Goal: Transaction & Acquisition: Book appointment/travel/reservation

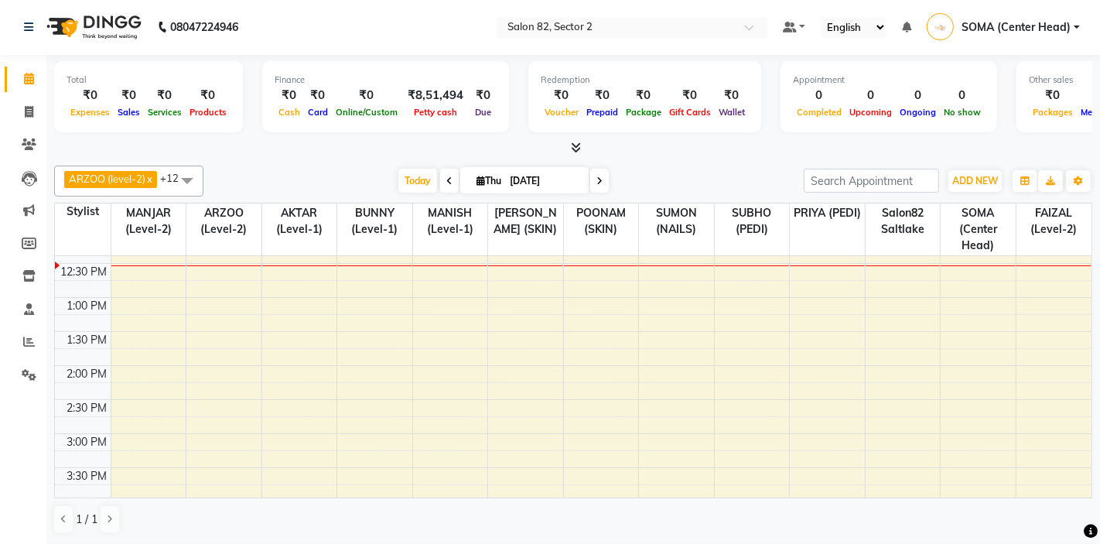
scroll to position [164, 0]
click at [27, 111] on icon at bounding box center [29, 112] width 9 height 12
select select "service"
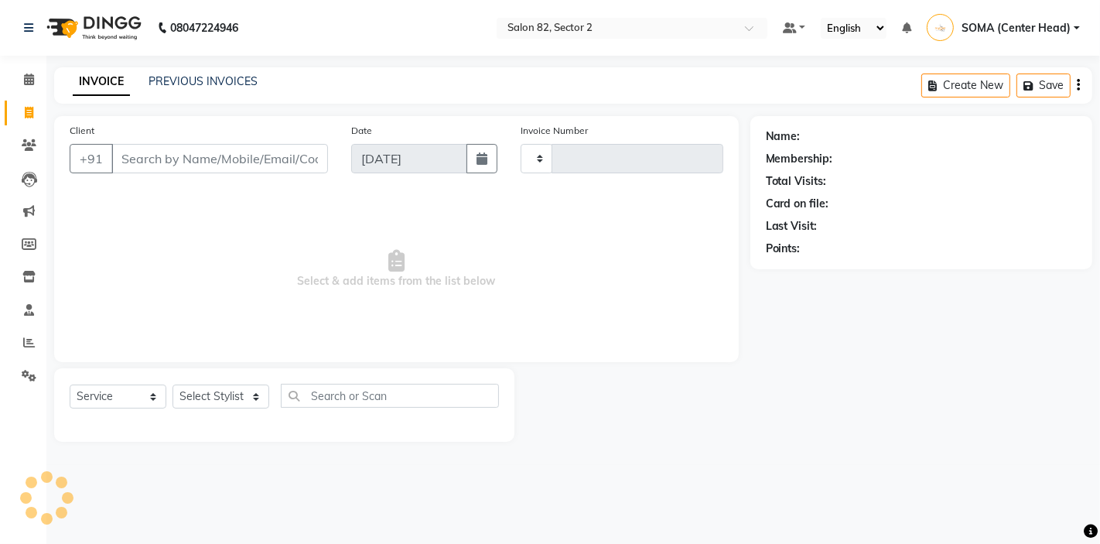
type input "1710"
select select "8703"
click at [210, 398] on select "Select Stylist AKTAR (level-1) ARZOO (level-2) BUNNY (level-1) FAIZAL (level-2)…" at bounding box center [221, 397] width 97 height 24
select select "83820"
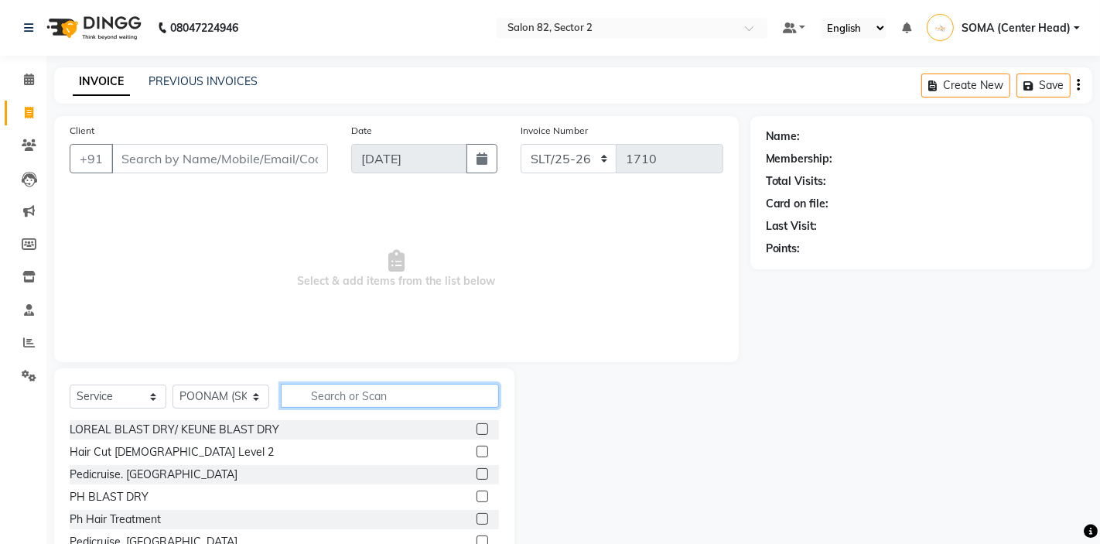
click at [323, 399] on input "text" at bounding box center [390, 396] width 218 height 24
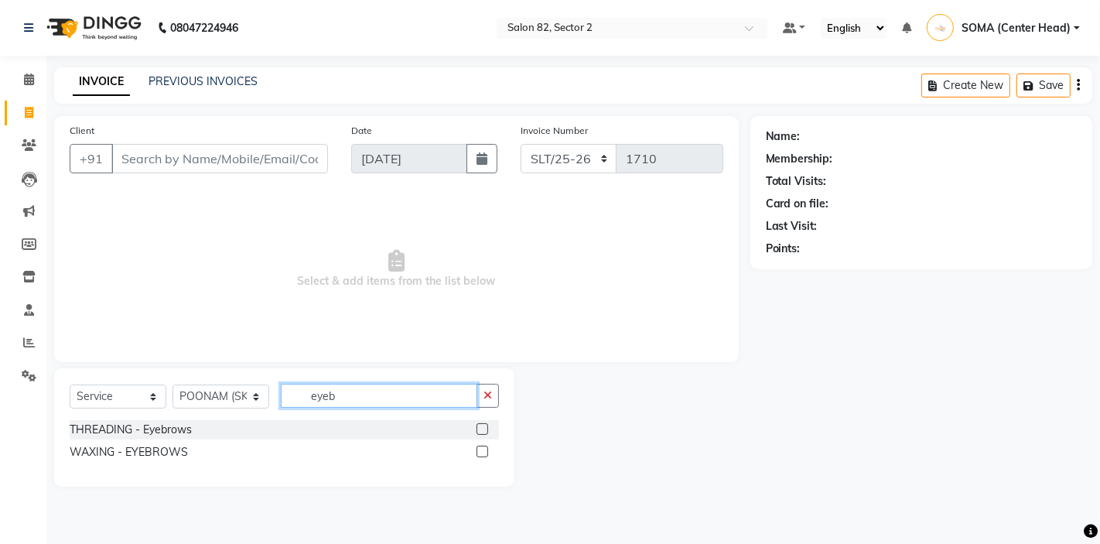
type input "eyeb"
click at [481, 429] on label at bounding box center [483, 429] width 12 height 12
click at [481, 429] on input "checkbox" at bounding box center [482, 430] width 10 height 10
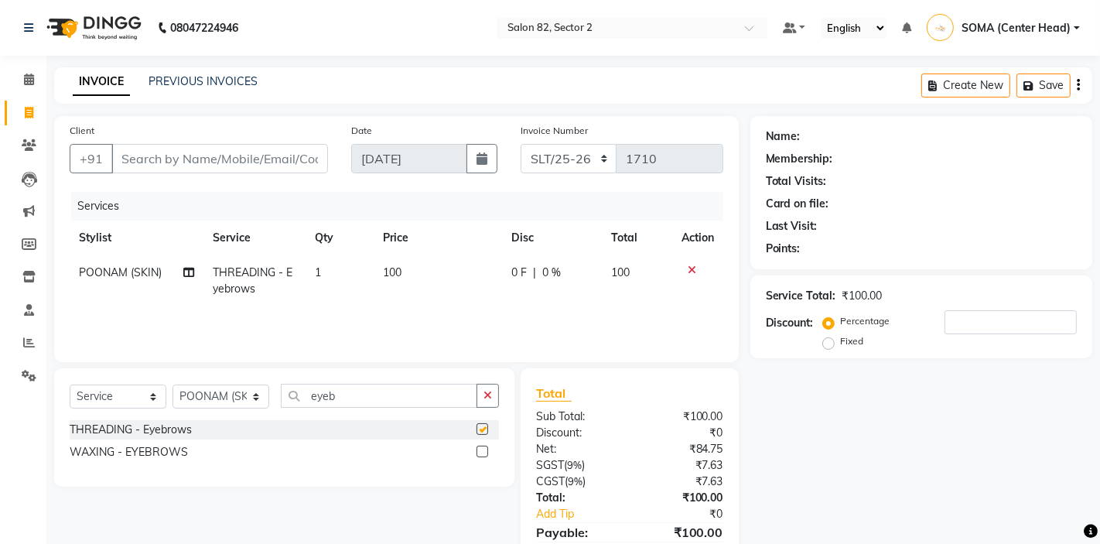
checkbox input "false"
click at [224, 159] on input "Client" at bounding box center [219, 158] width 217 height 29
click at [238, 402] on select "Select Stylist AKTAR (level-1) ARZOO (level-2) BUNNY (level-1) FAIZAL (level-2)…" at bounding box center [221, 397] width 97 height 24
select select "65456"
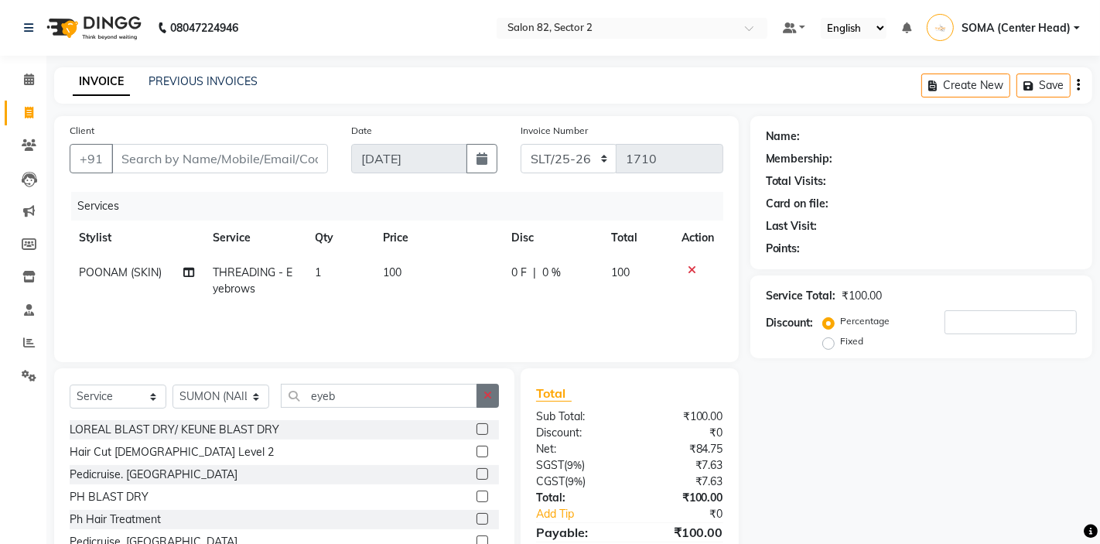
click at [488, 399] on icon "button" at bounding box center [488, 395] width 9 height 11
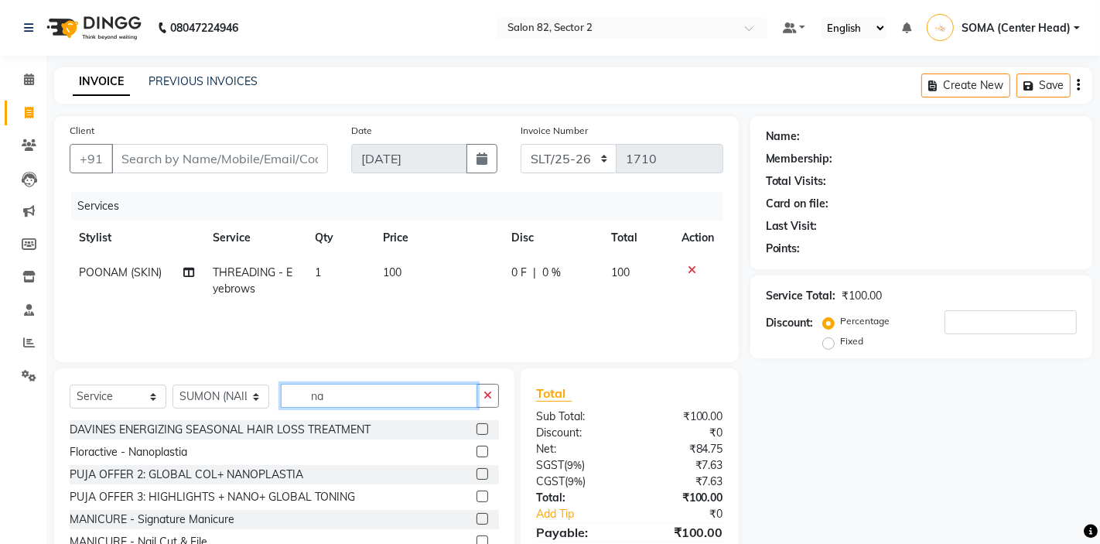
type input "n"
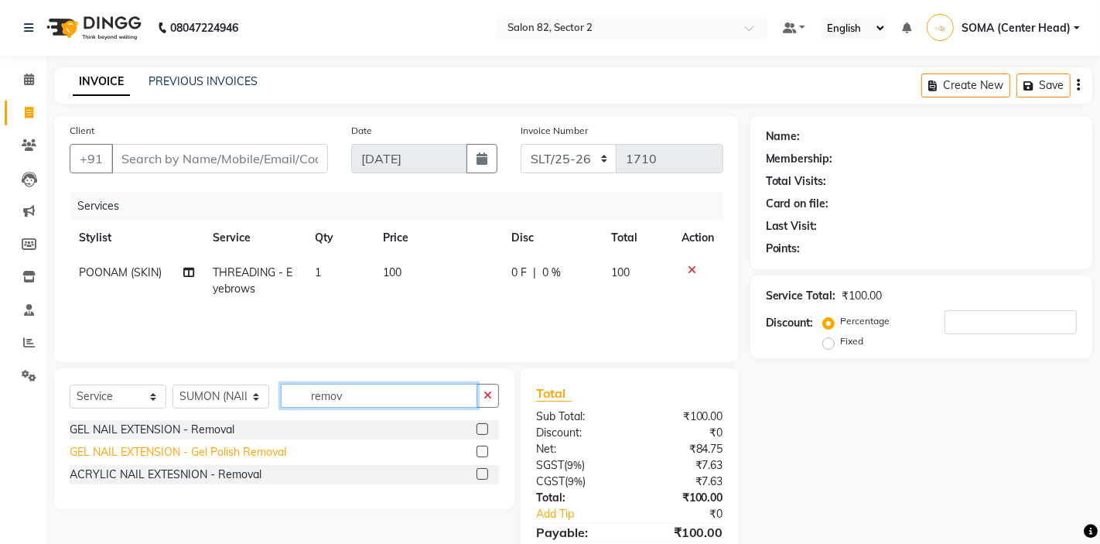
type input "remov"
click at [255, 453] on div "GEL NAIL EXTENSION - Gel Polish Removal" at bounding box center [178, 452] width 217 height 16
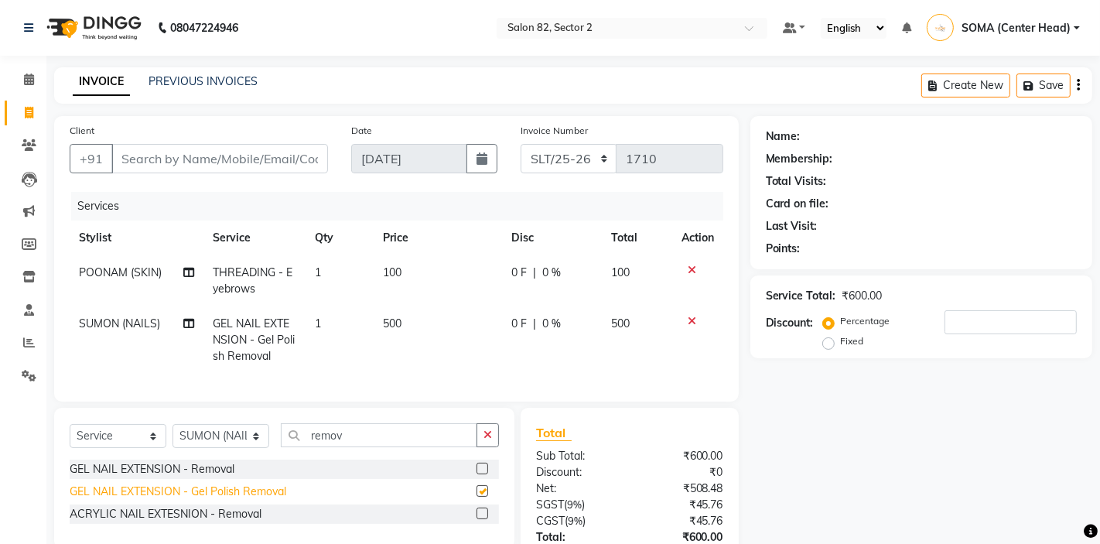
checkbox input "false"
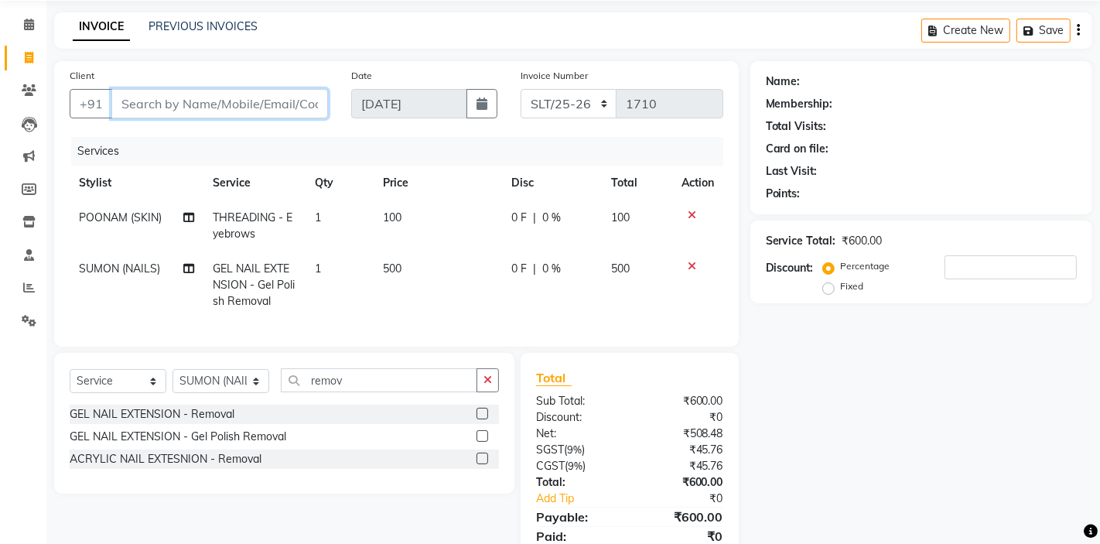
click at [245, 101] on input "Client" at bounding box center [219, 103] width 217 height 29
type input "9"
type input "0"
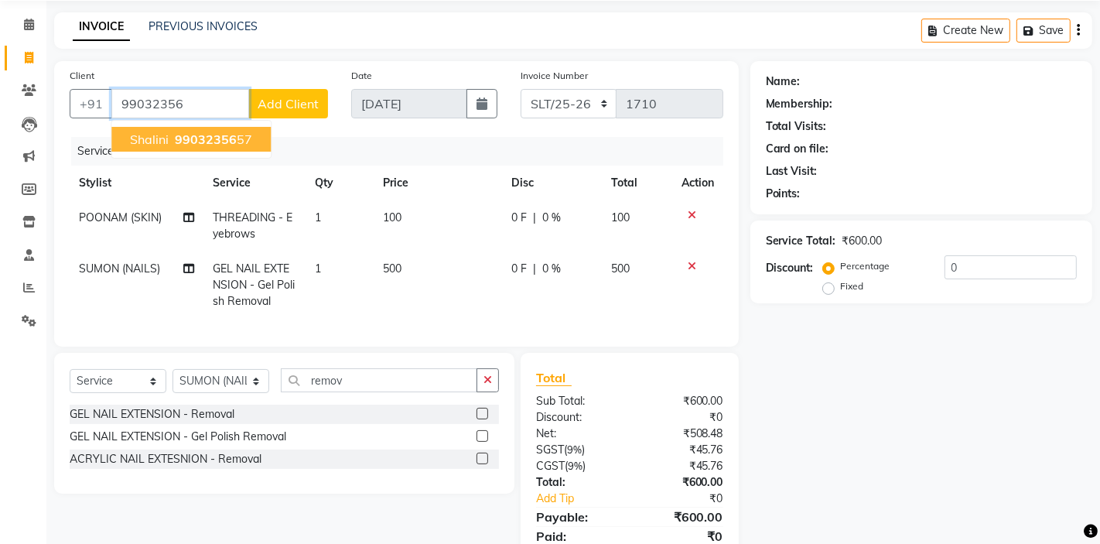
click at [242, 141] on ngb-highlight "99032356 57" at bounding box center [212, 139] width 80 height 15
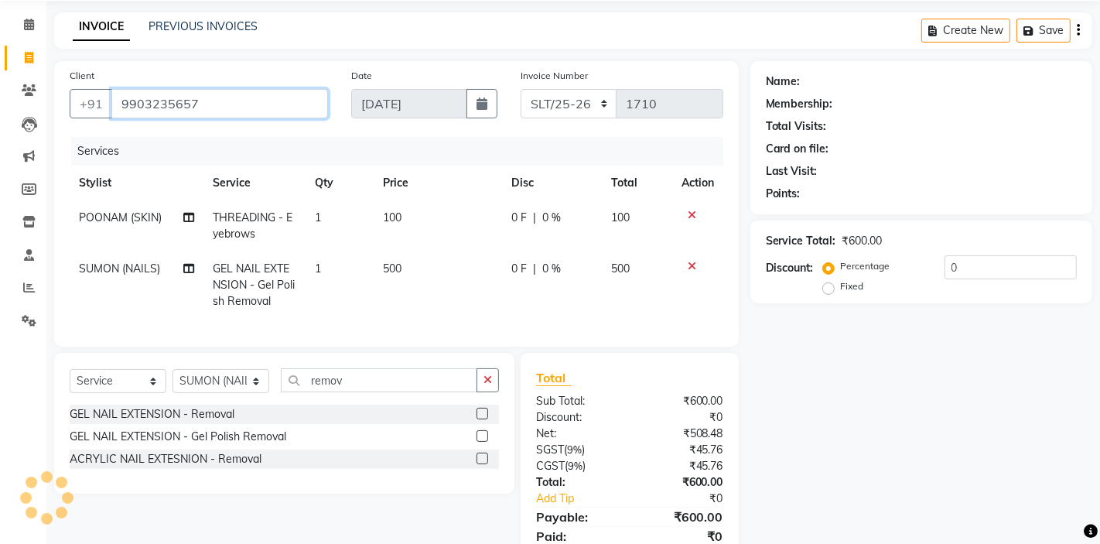
type input "9903235657"
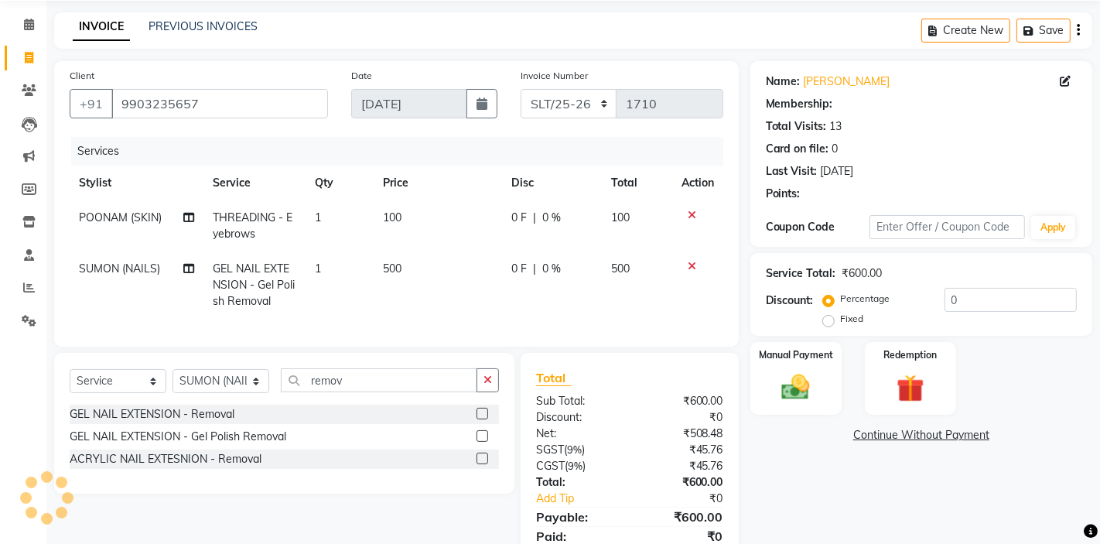
select select "1: Object"
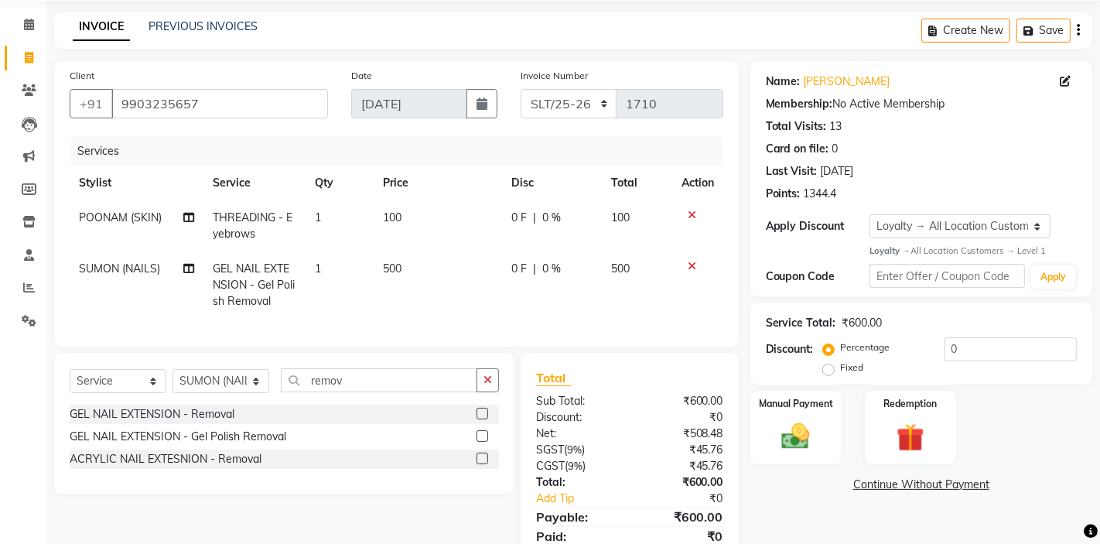
scroll to position [114, 0]
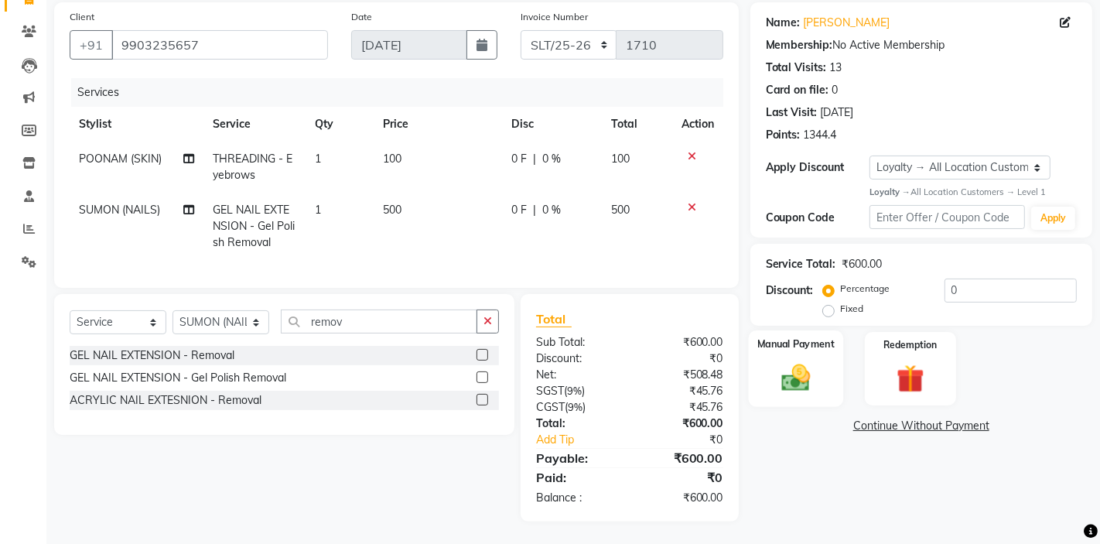
click at [805, 369] on img at bounding box center [795, 377] width 47 height 33
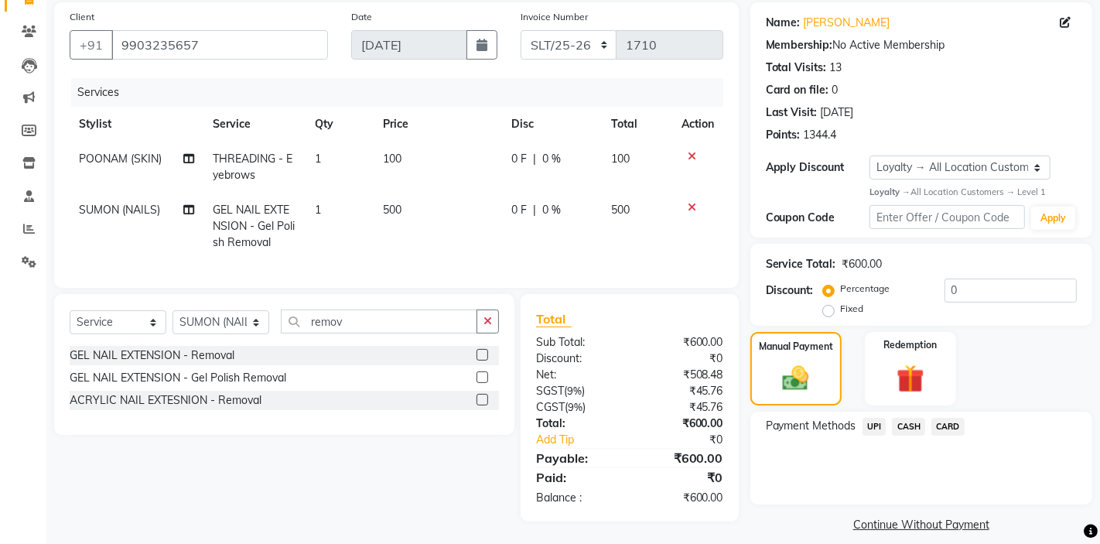
click at [917, 427] on span "CASH" at bounding box center [908, 427] width 33 height 18
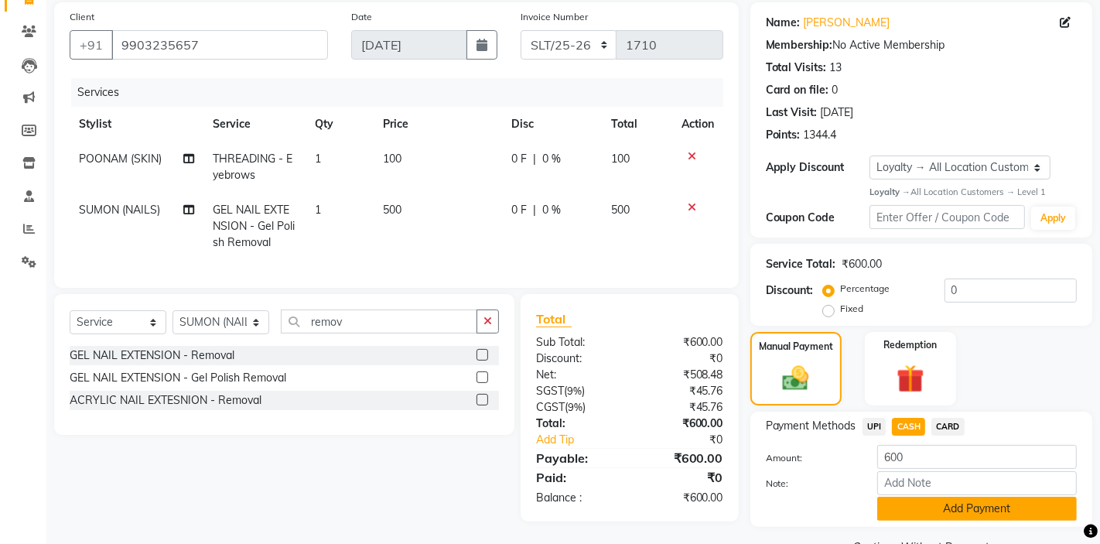
click at [934, 514] on button "Add Payment" at bounding box center [978, 509] width 200 height 24
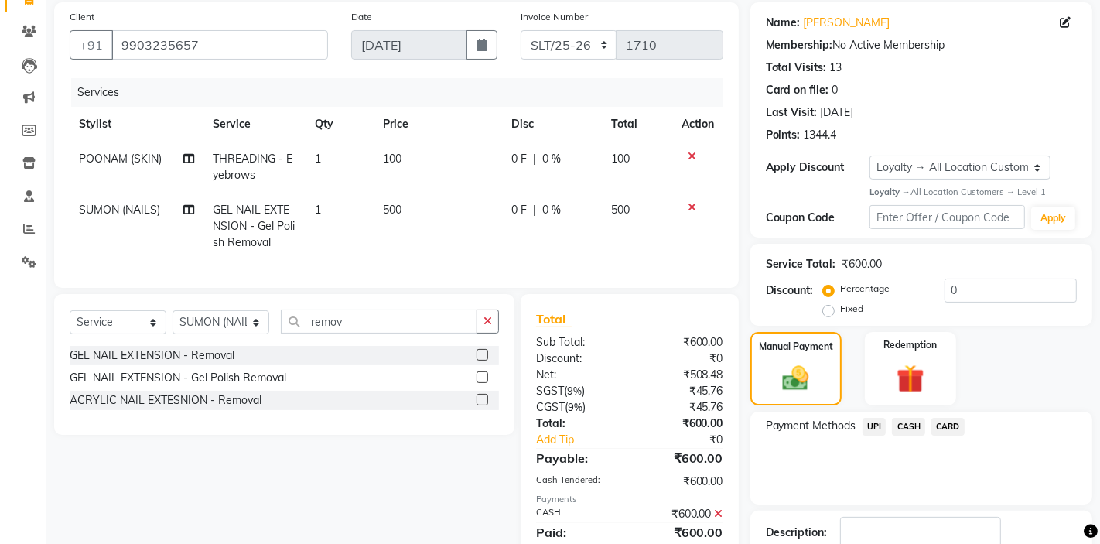
scroll to position [245, 0]
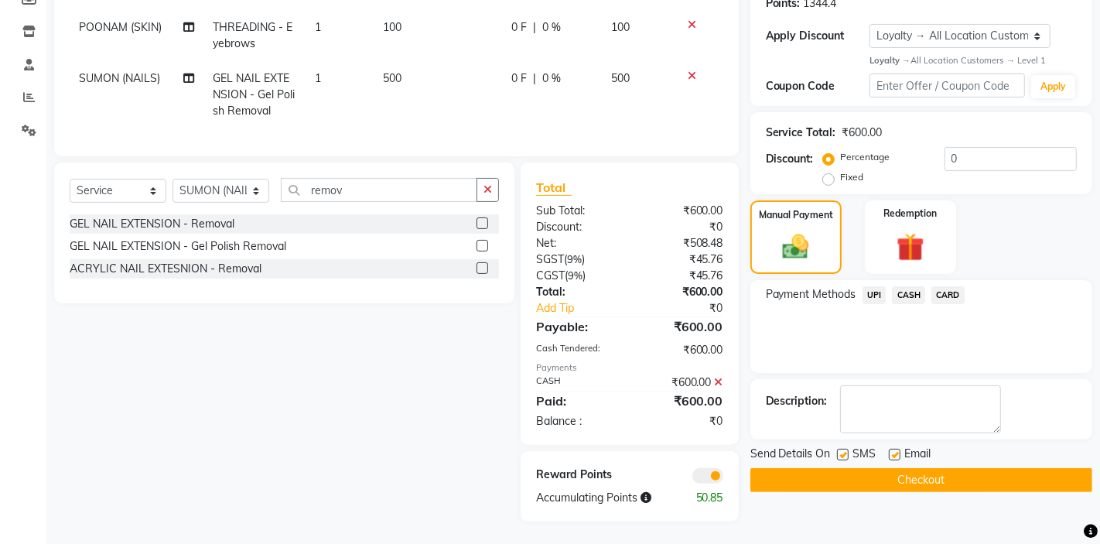
click at [925, 475] on button "Checkout" at bounding box center [922, 480] width 342 height 24
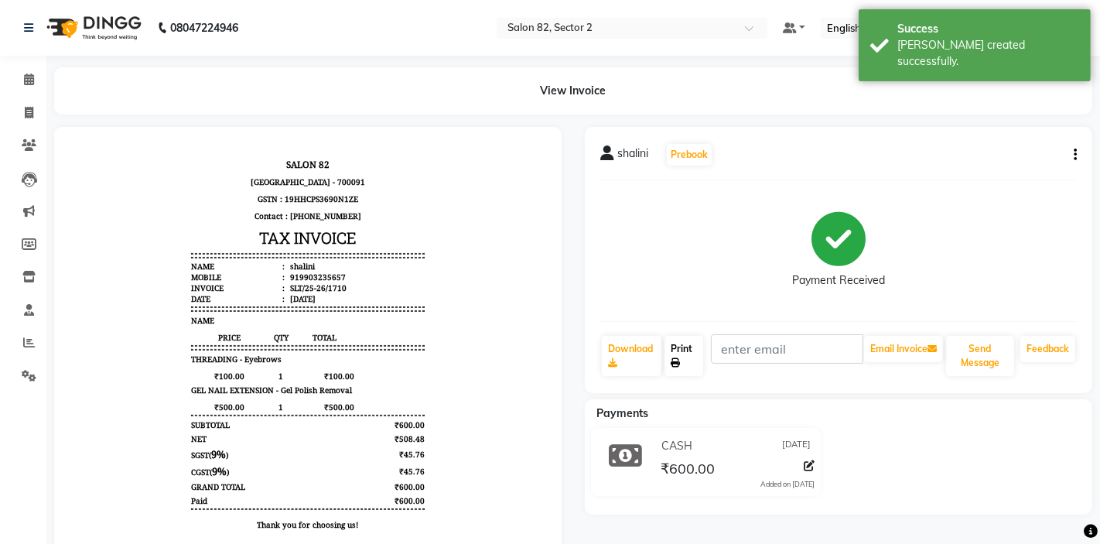
click at [680, 358] on icon at bounding box center [675, 362] width 9 height 9
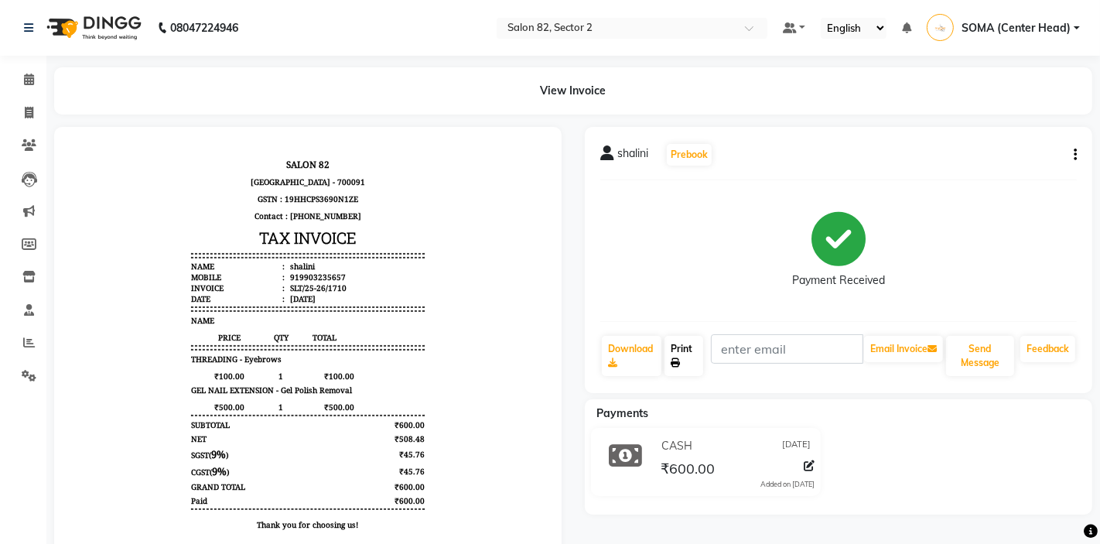
click at [694, 347] on link "Print" at bounding box center [684, 356] width 39 height 40
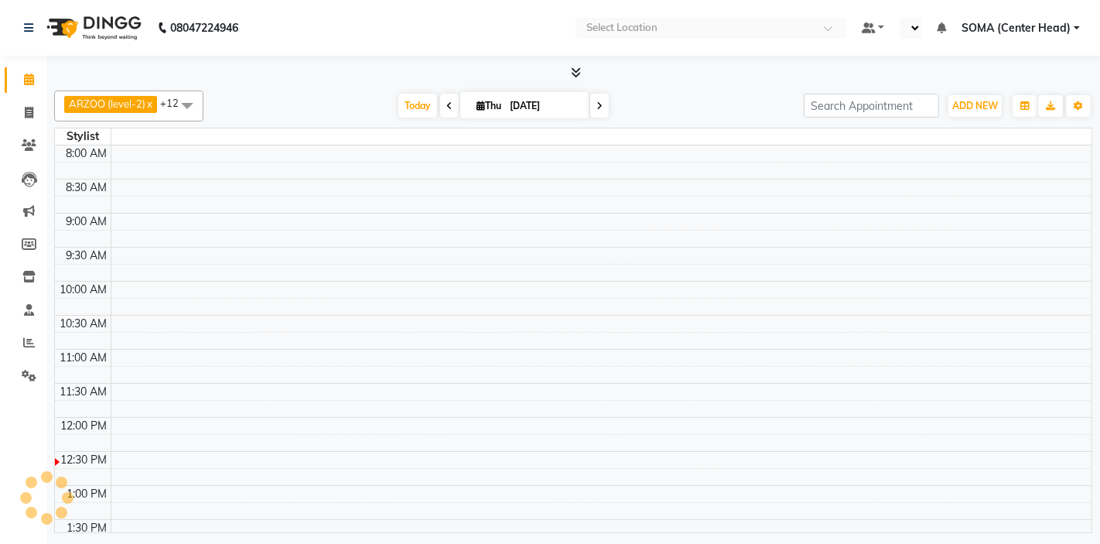
select select "en"
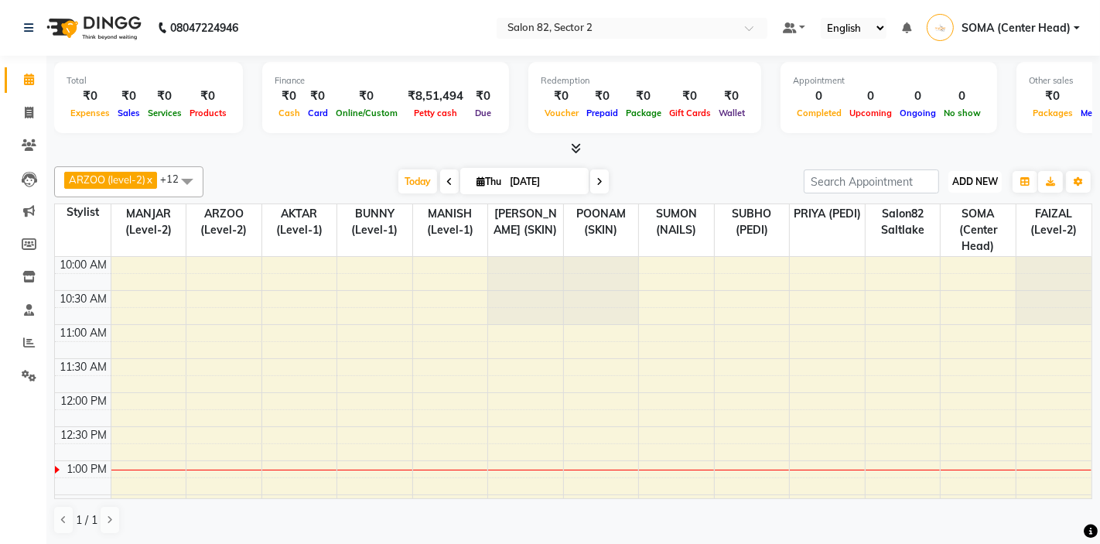
click at [977, 180] on span "ADD NEW" at bounding box center [976, 182] width 46 height 12
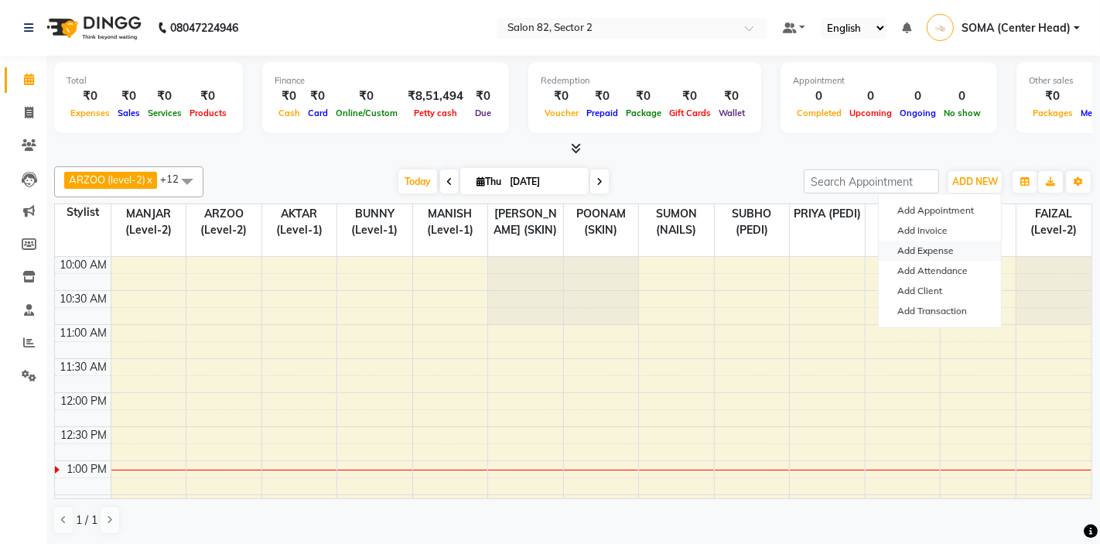
click at [929, 250] on link "Add Expense" at bounding box center [940, 251] width 122 height 20
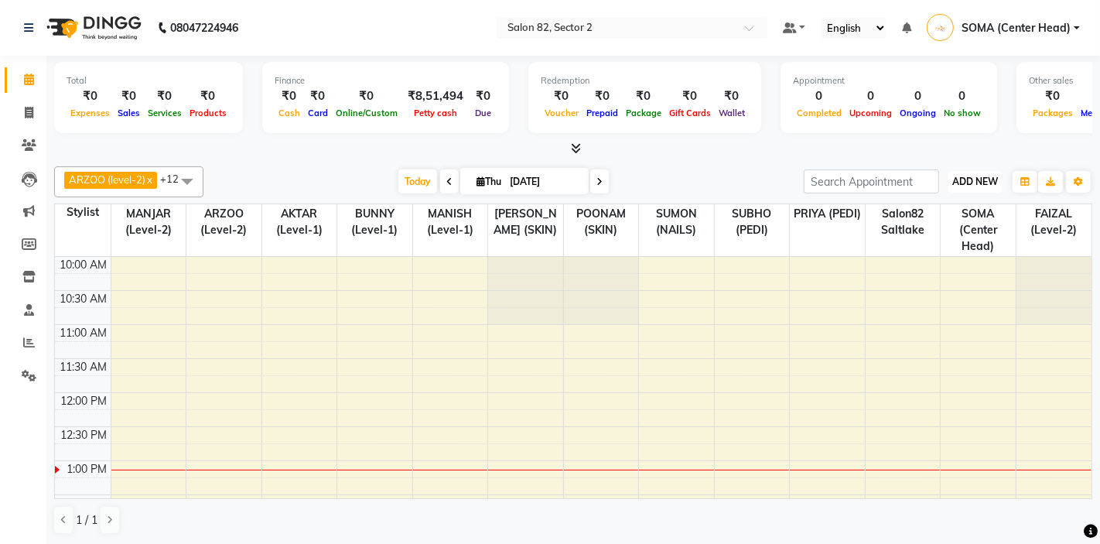
click at [976, 178] on span "ADD NEW" at bounding box center [976, 182] width 46 height 12
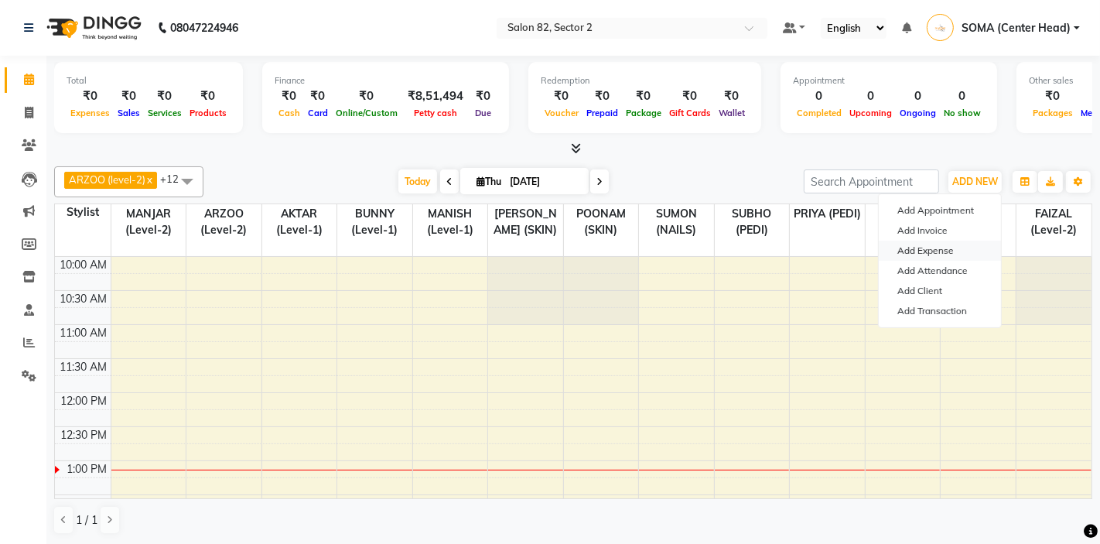
click at [938, 255] on link "Add Expense" at bounding box center [940, 251] width 122 height 20
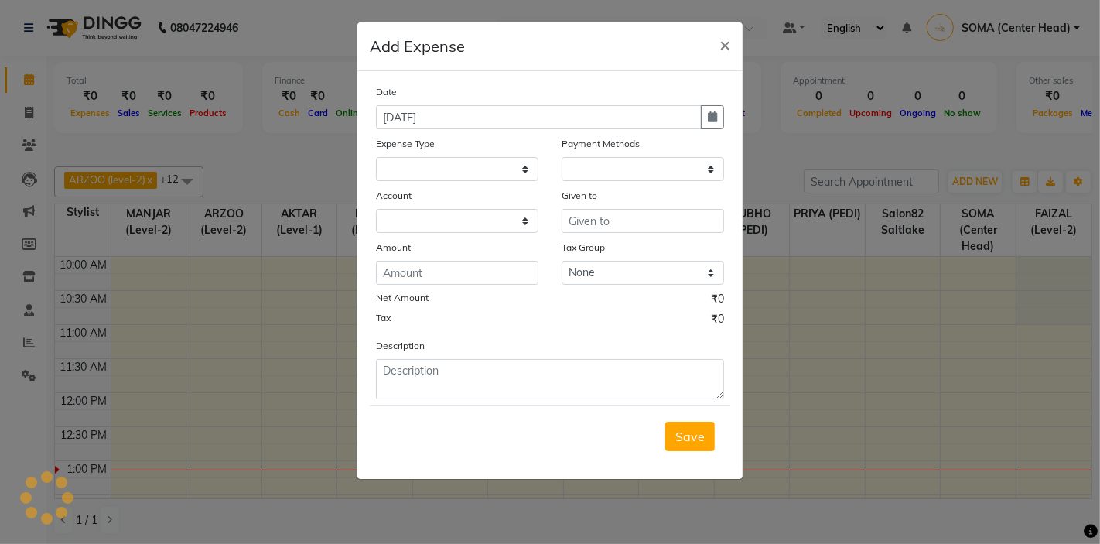
select select
select select "1"
select select "4098"
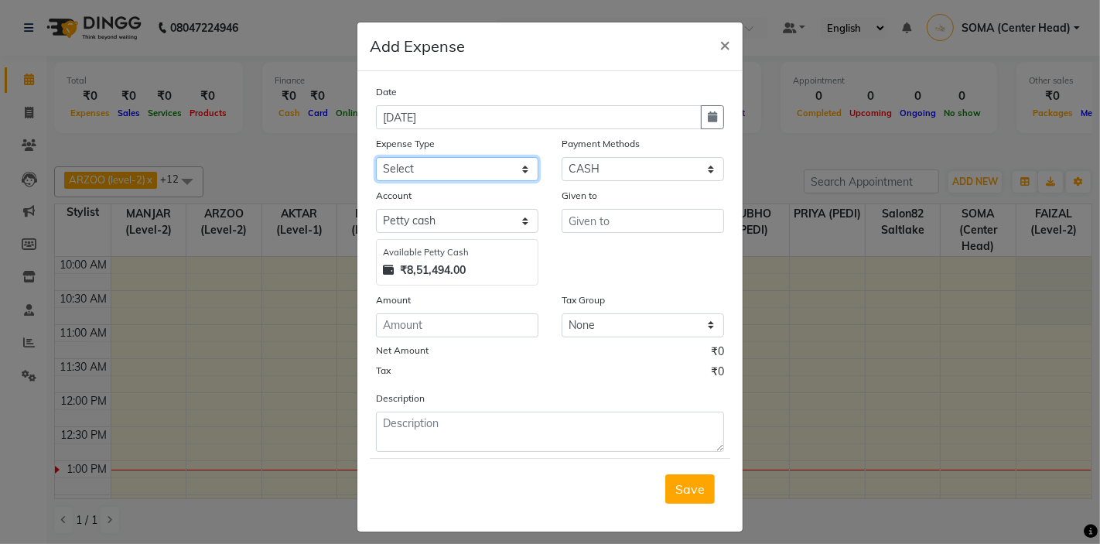
click at [480, 163] on select "Select Advance Salary Bank charges Car maintenance Cash transfer to bank Client…" at bounding box center [457, 169] width 163 height 24
select select "11456"
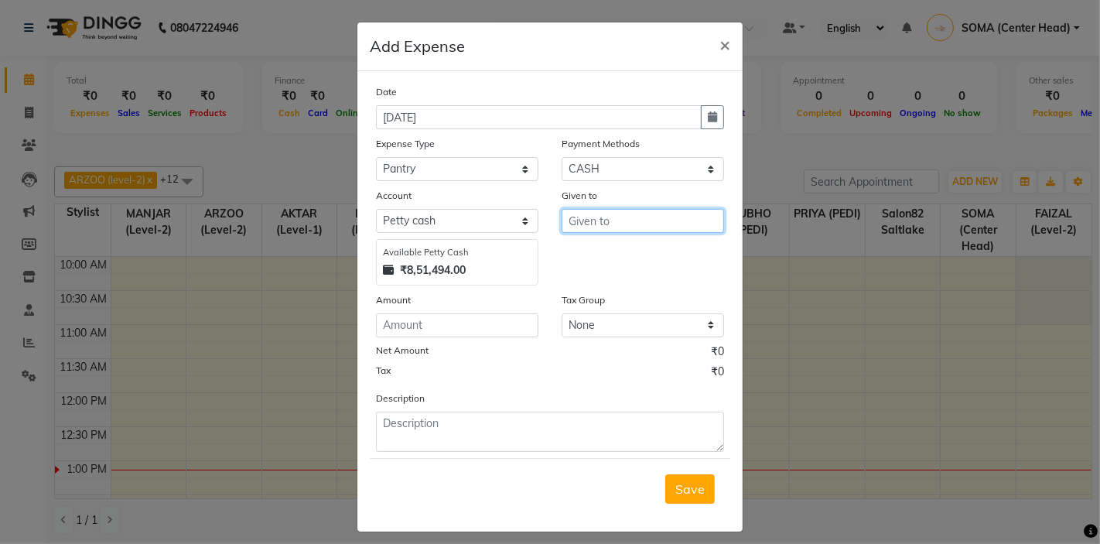
click at [583, 227] on input "text" at bounding box center [643, 221] width 163 height 24
type input "HK"
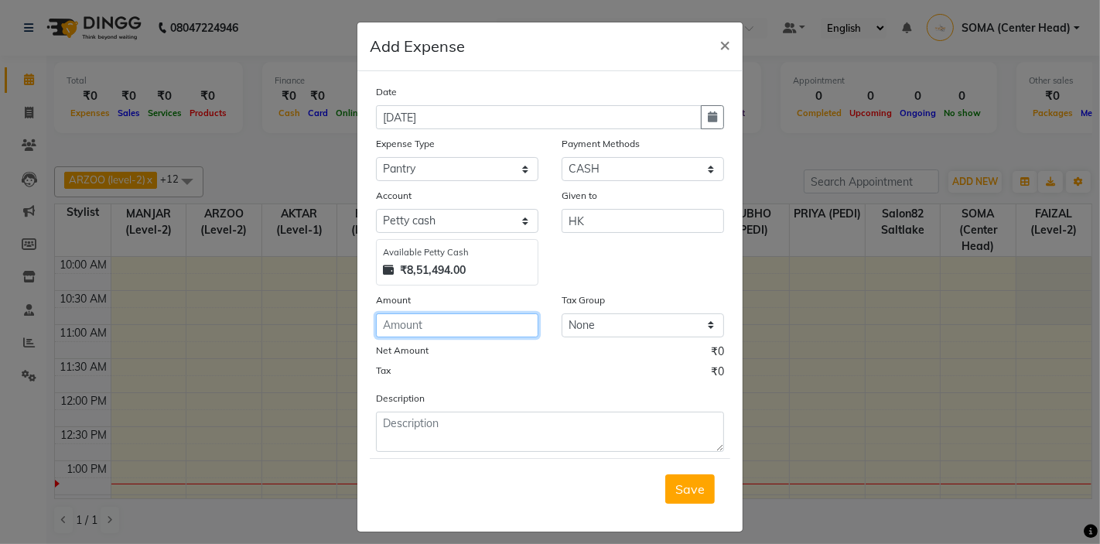
click at [435, 323] on input "number" at bounding box center [457, 325] width 163 height 24
type input "510"
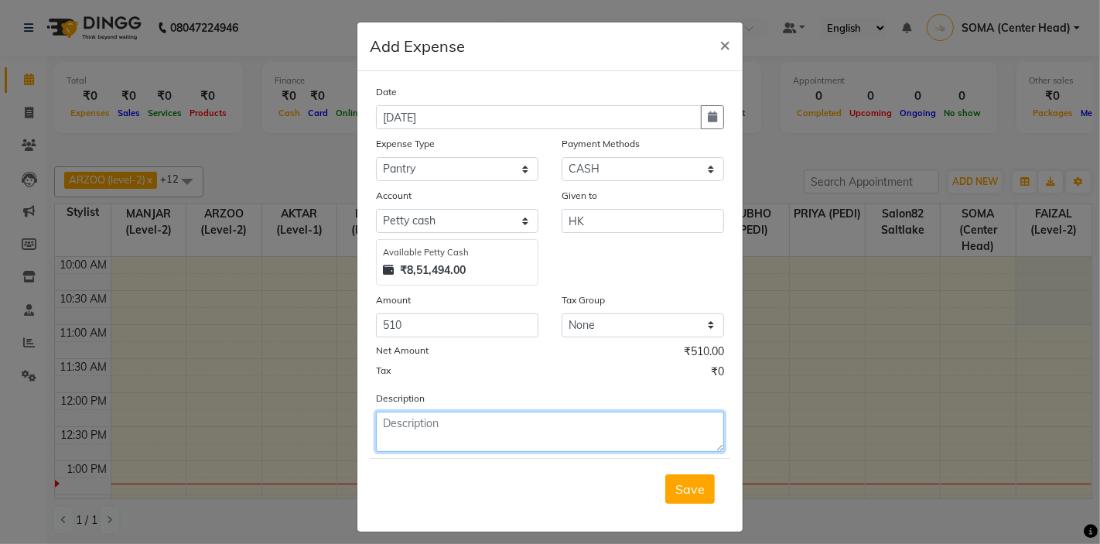
click at [451, 433] on textarea at bounding box center [550, 432] width 348 height 40
type textarea "MILK+COFFEE+SUGAR+TATA TEA"
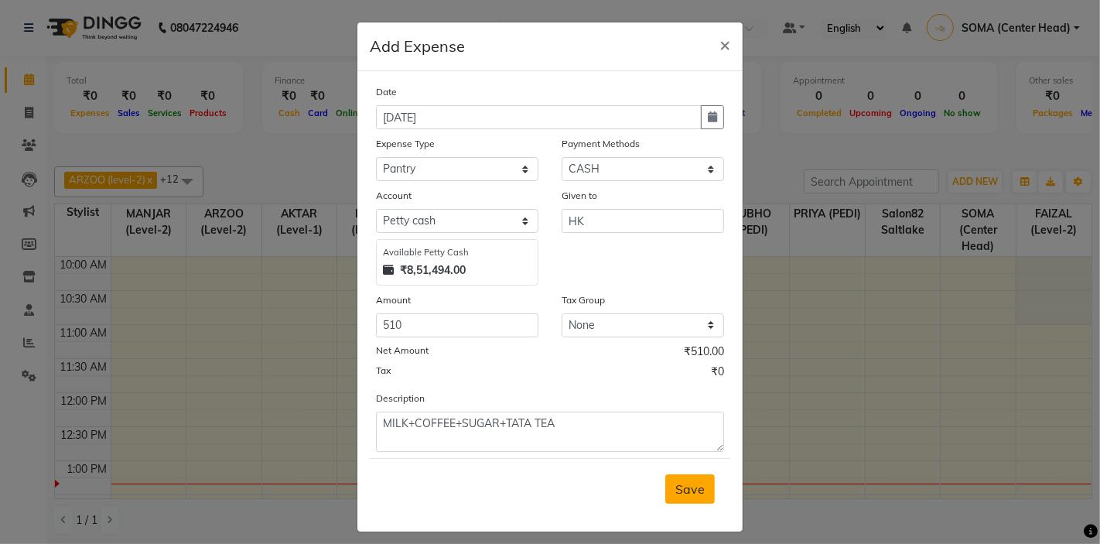
click at [686, 484] on span "Save" at bounding box center [690, 488] width 29 height 15
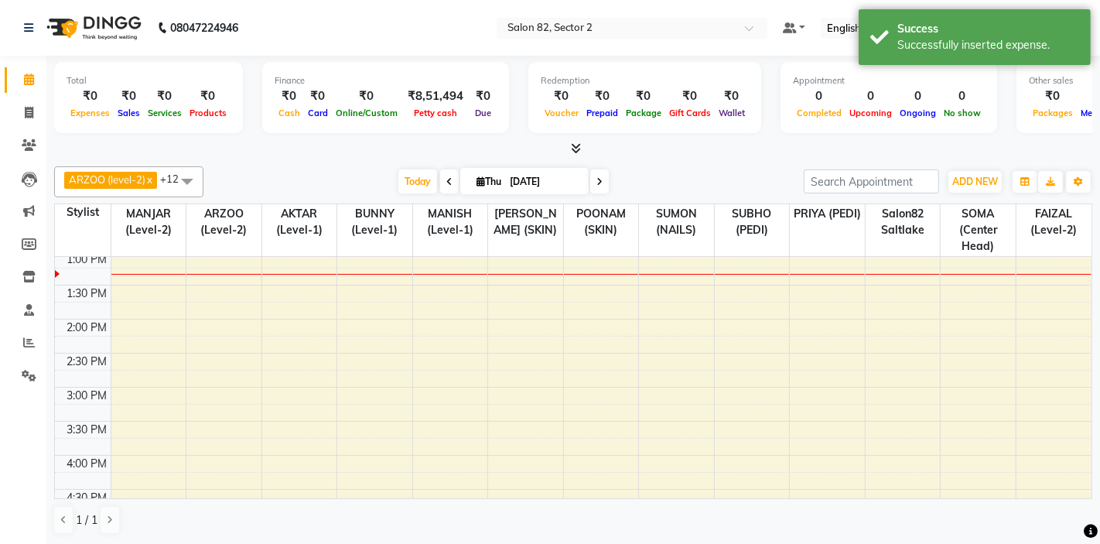
scroll to position [210, 0]
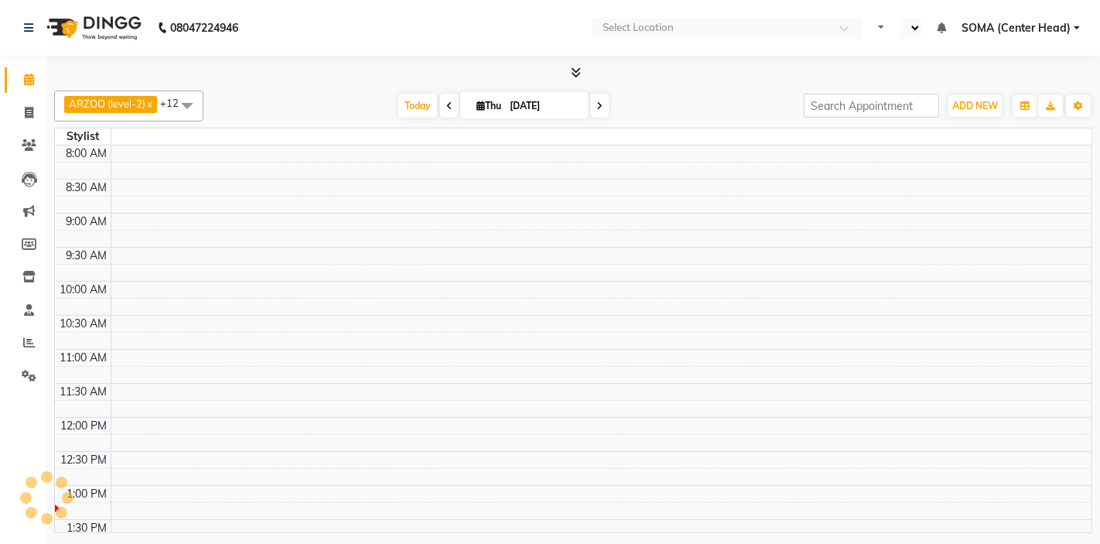
select select "en"
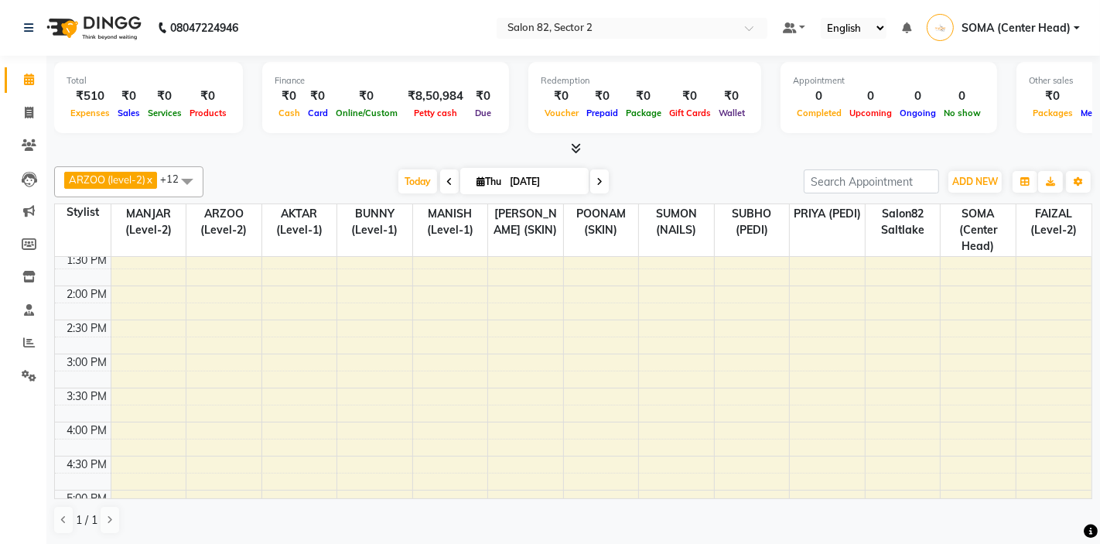
scroll to position [245, 0]
click at [193, 394] on div "10:00 AM 10:30 AM 11:00 AM 11:30 AM 12:00 PM 12:30 PM 1:00 PM 1:30 PM 2:00 PM 2…" at bounding box center [573, 386] width 1037 height 748
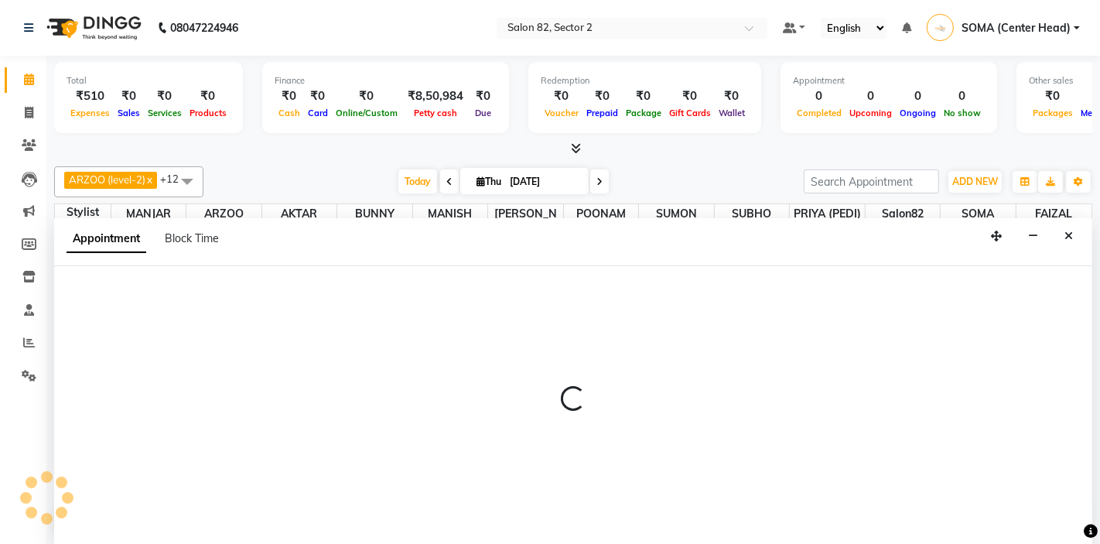
scroll to position [1, 0]
select select "63445"
select select "tentative"
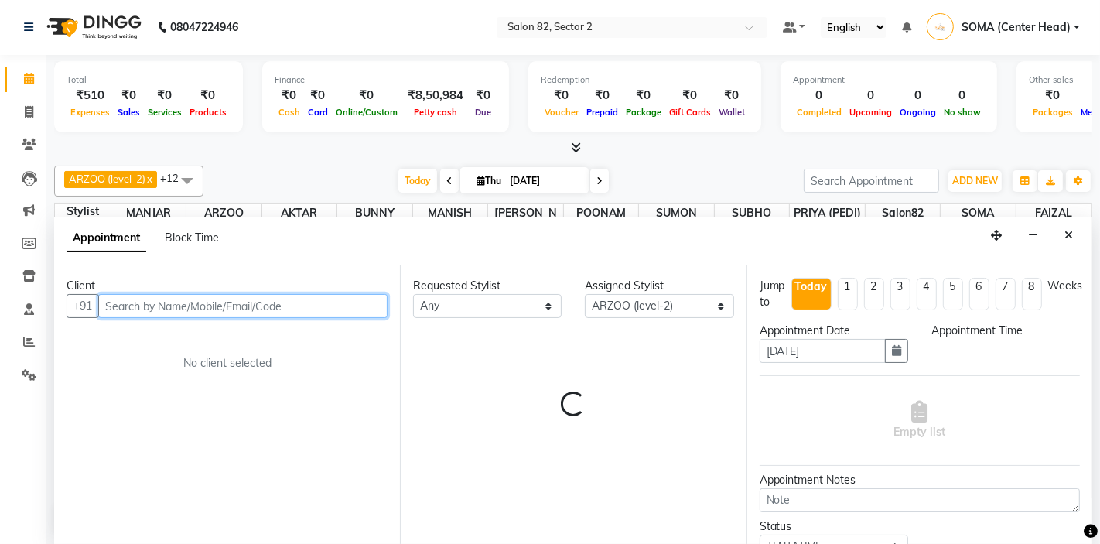
select select "930"
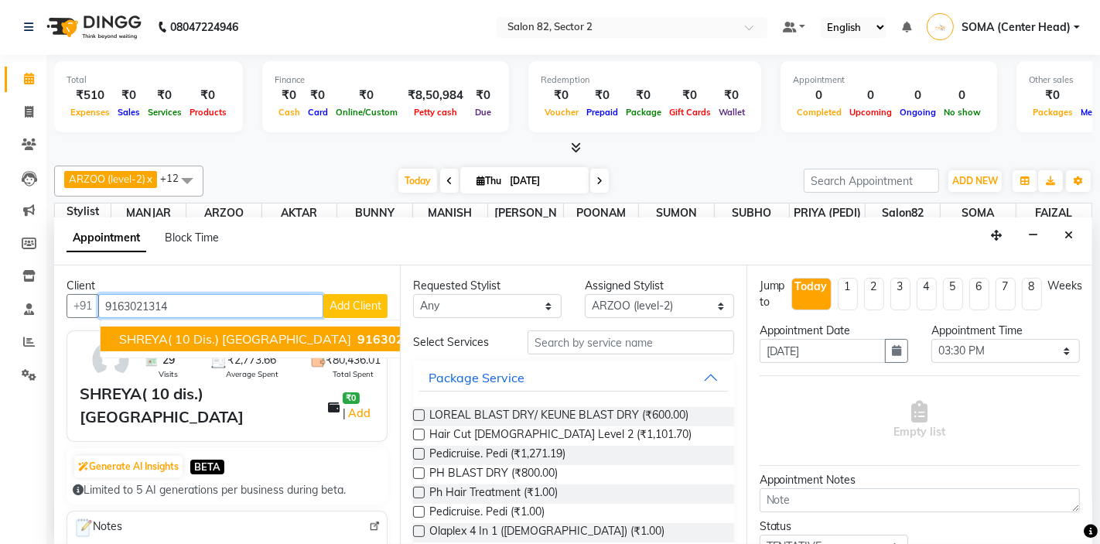
click at [221, 338] on span "SHREYA( 10 dis.) HARBAJANKA" at bounding box center [235, 338] width 232 height 15
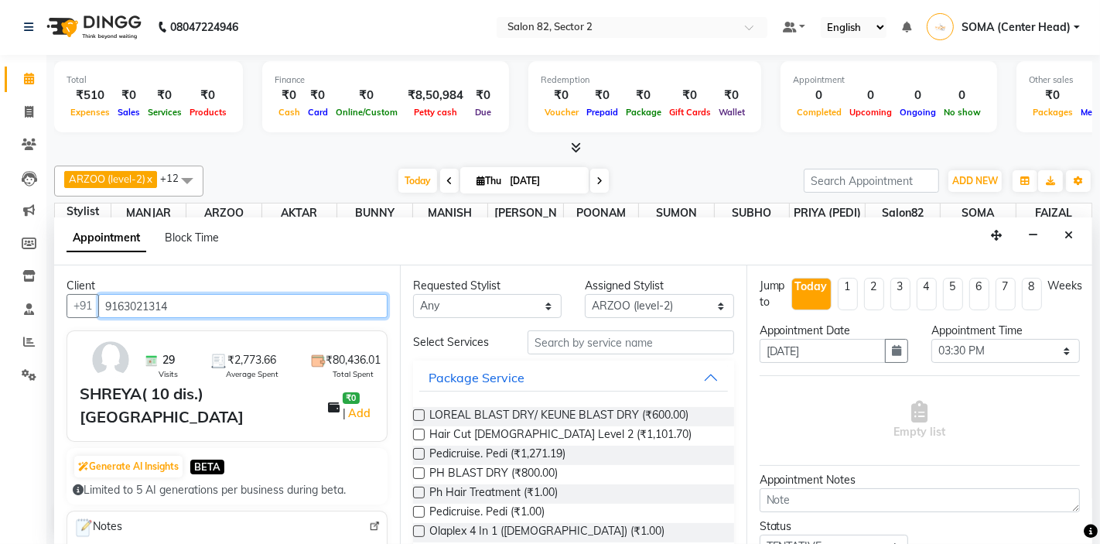
type input "9163021314"
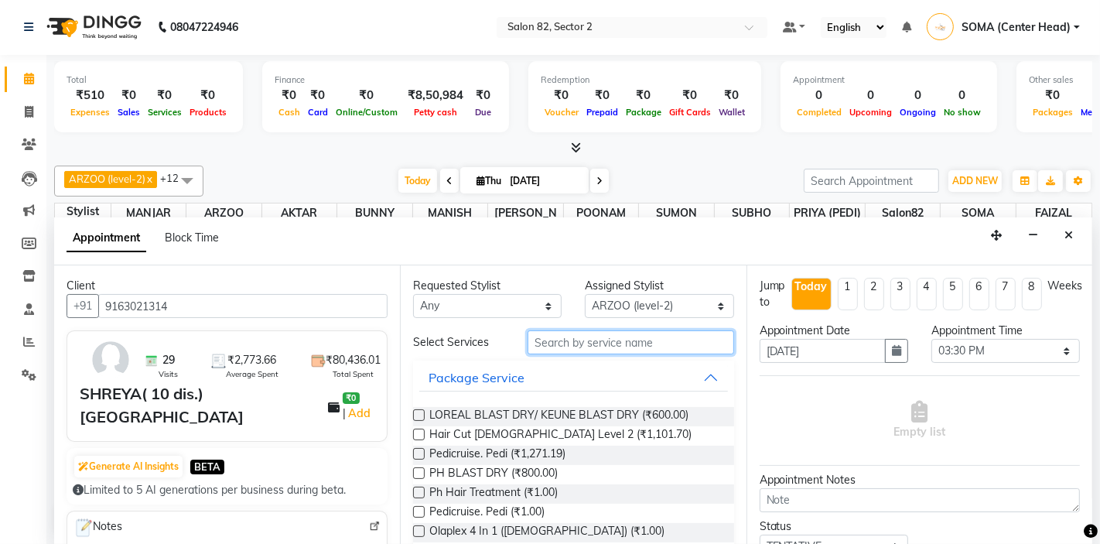
click at [573, 337] on input "text" at bounding box center [631, 342] width 206 height 24
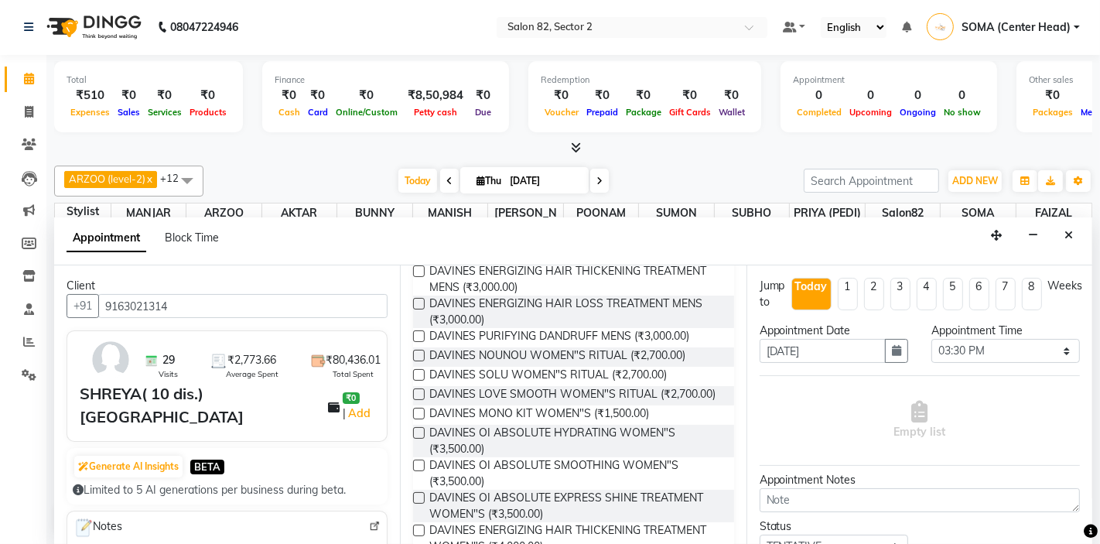
scroll to position [306, 0]
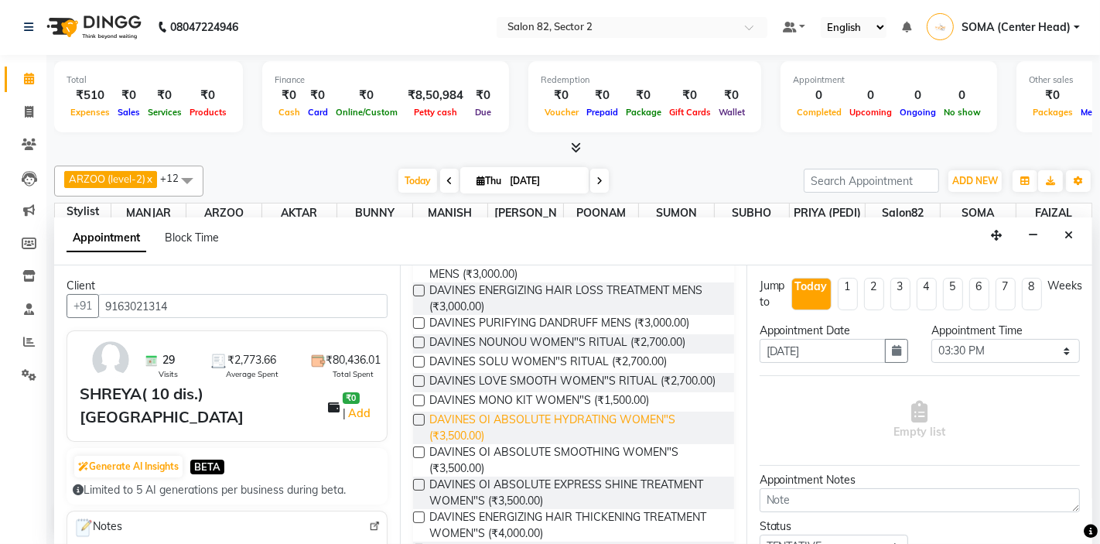
type input "DAVINES"
click at [547, 423] on span "DAVINES OI ABSOLUTE HYDRATING WOMEN"S (₹3,500.00)" at bounding box center [575, 428] width 292 height 33
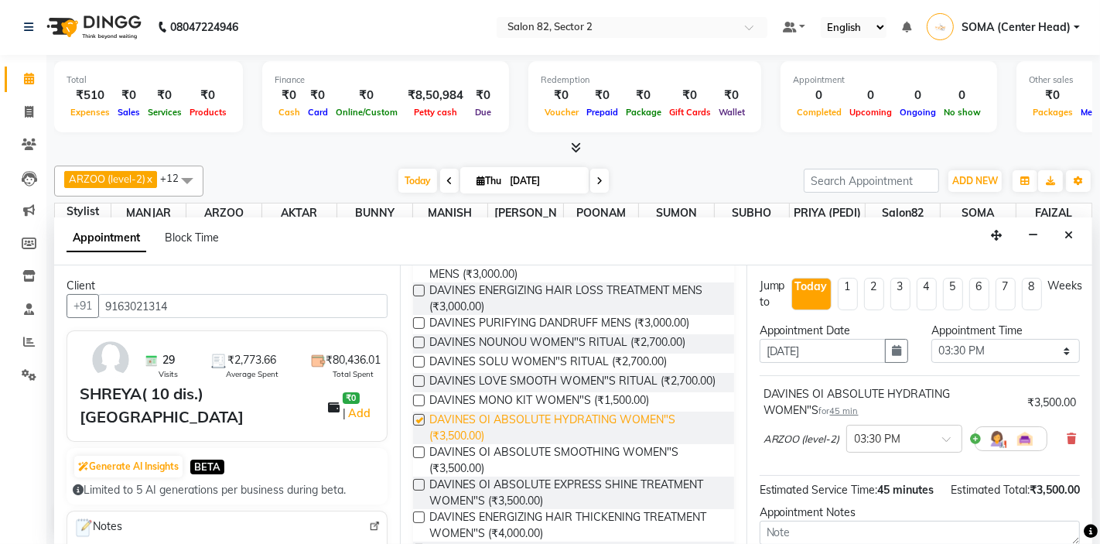
checkbox input "false"
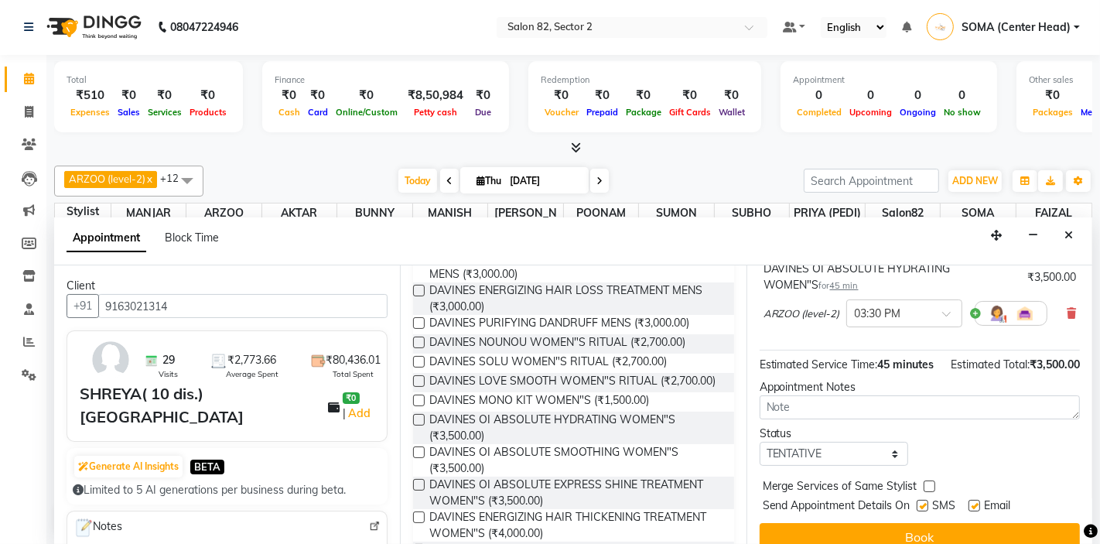
scroll to position [145, 0]
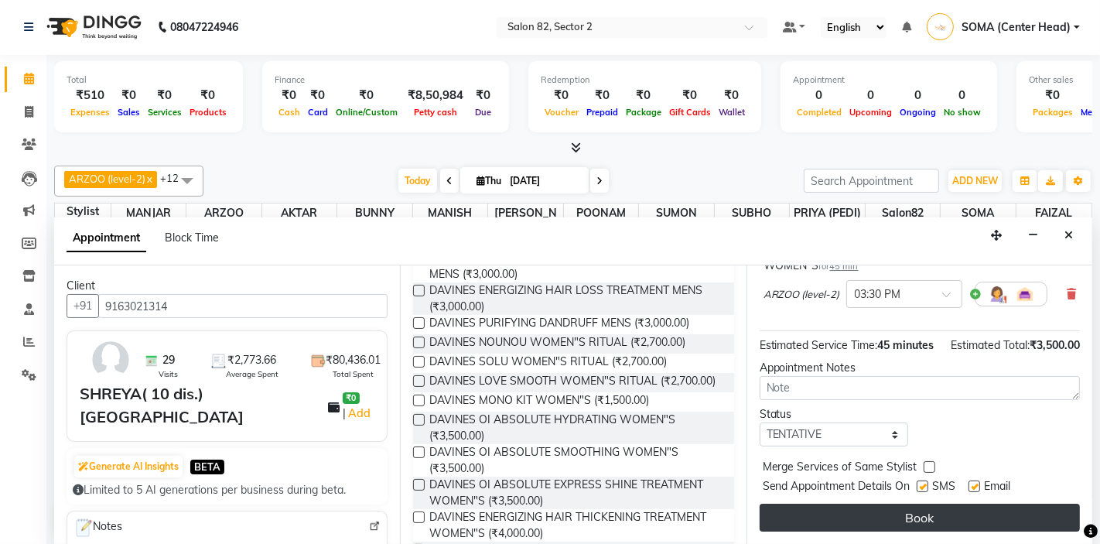
click at [909, 516] on button "Book" at bounding box center [920, 518] width 320 height 28
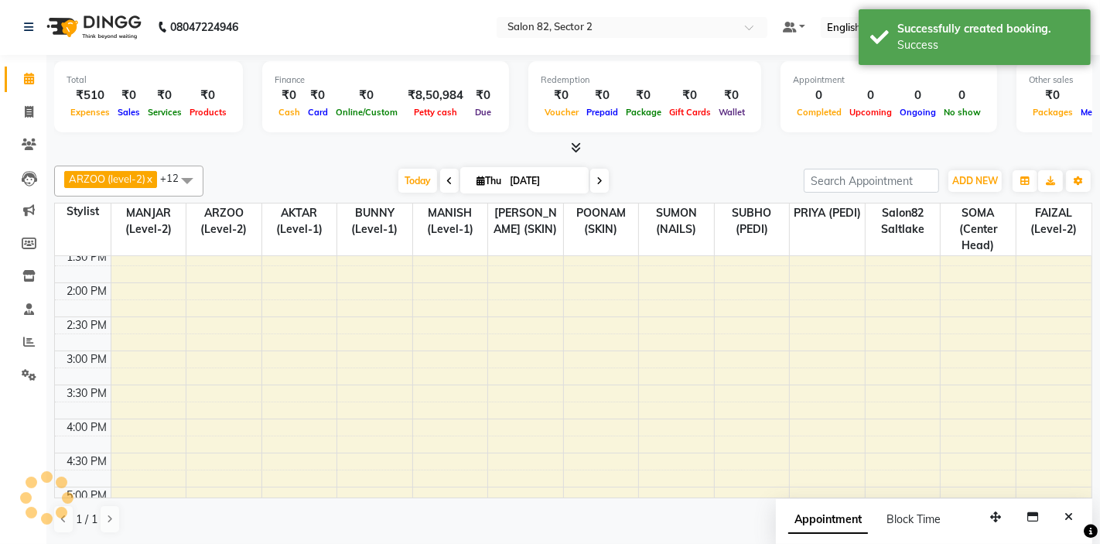
scroll to position [0, 0]
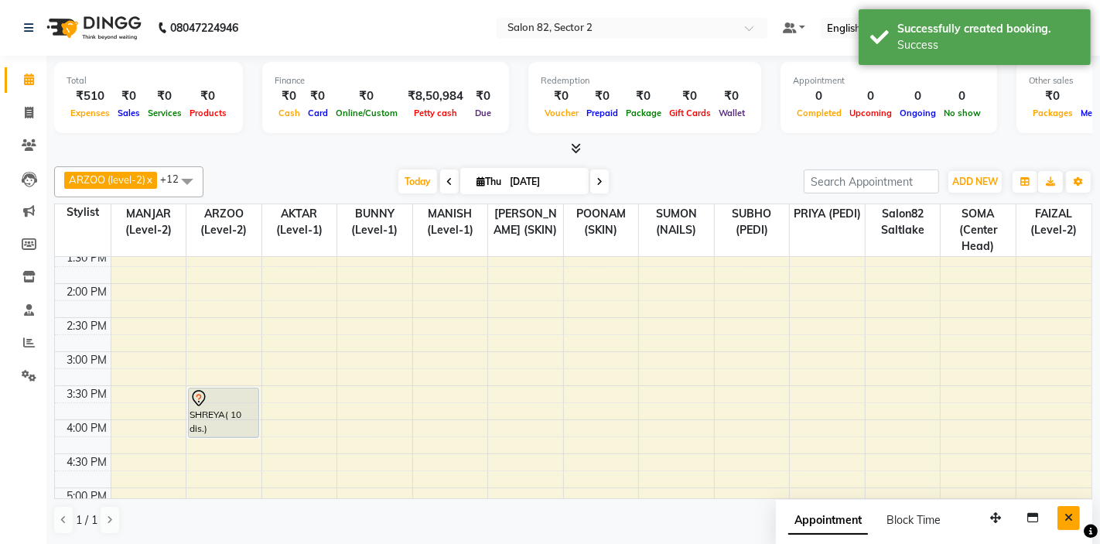
click at [1069, 514] on icon "Close" at bounding box center [1069, 517] width 9 height 11
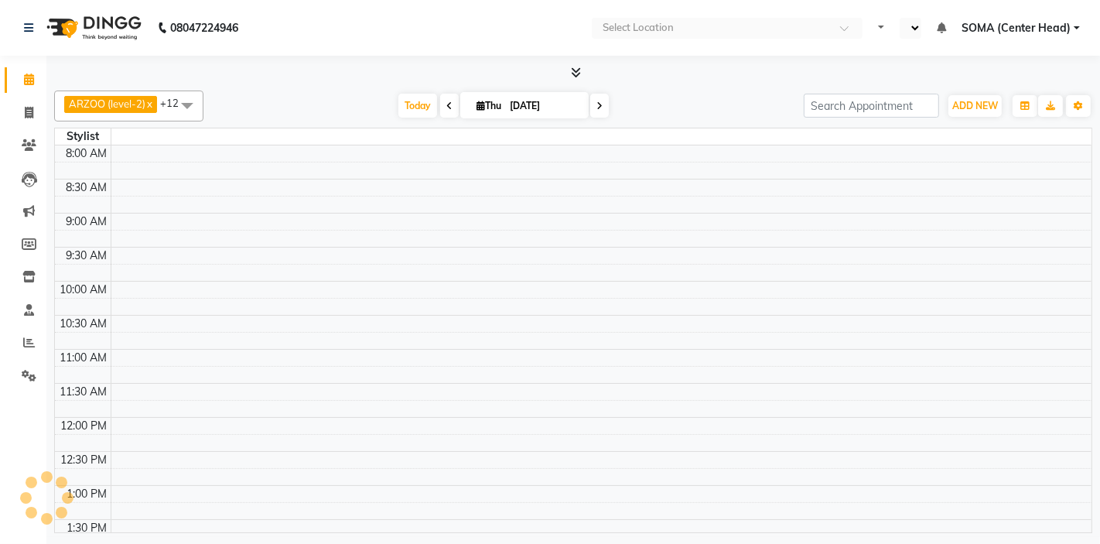
select select "en"
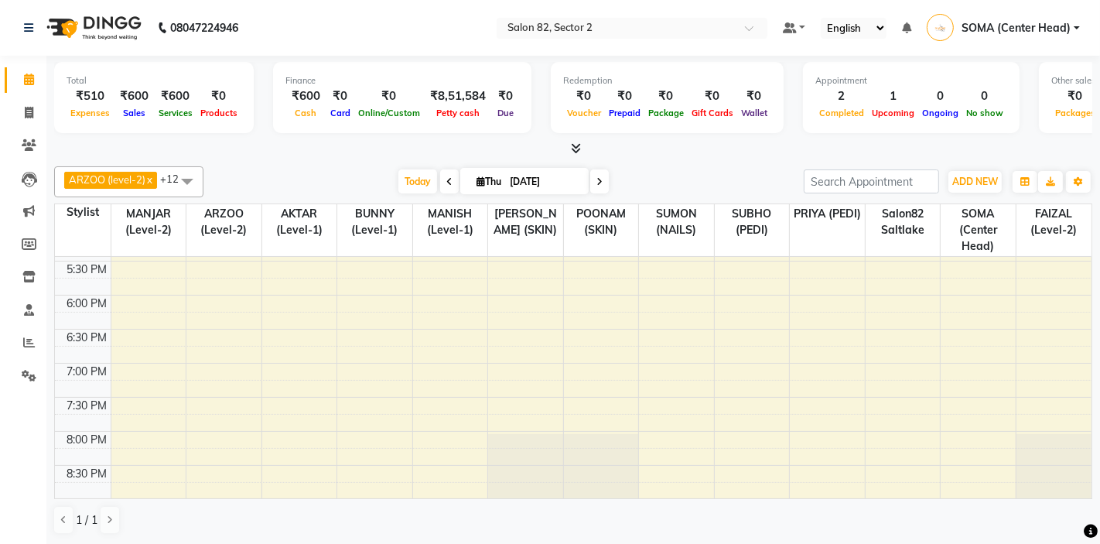
scroll to position [509, 0]
click at [878, 424] on div "10:00 AM 10:30 AM 11:00 AM 11:30 AM 12:00 PM 12:30 PM 1:00 PM 1:30 PM 2:00 PM 2…" at bounding box center [573, 122] width 1037 height 748
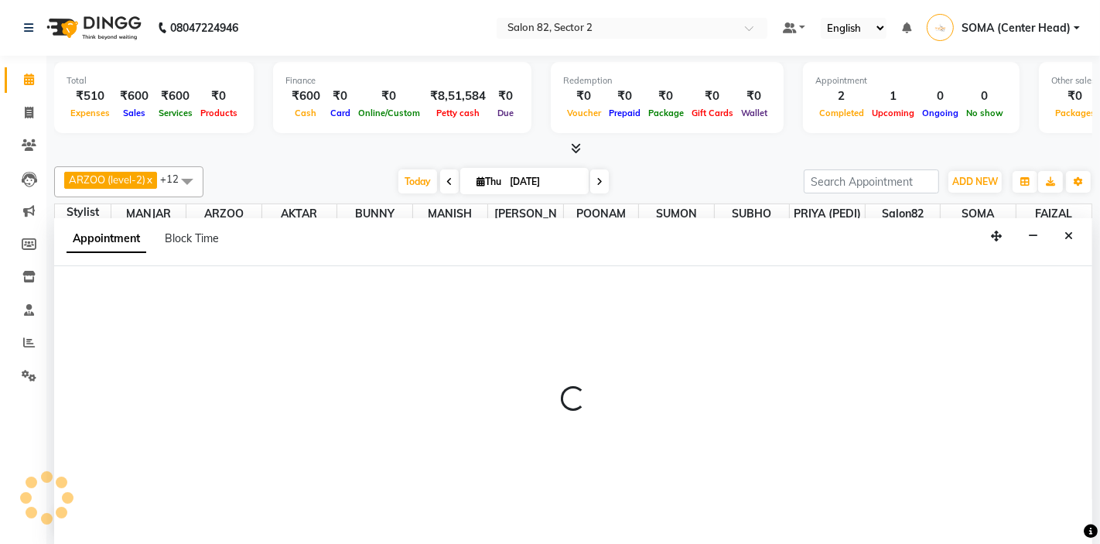
scroll to position [1, 0]
select select "34192"
select select "1185"
select select "tentative"
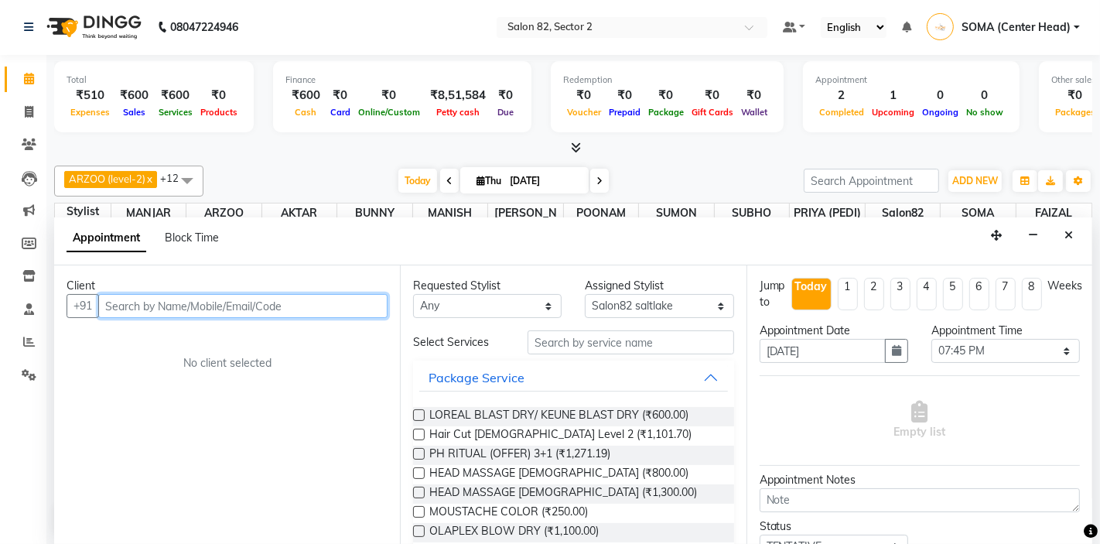
click at [311, 311] on input "text" at bounding box center [242, 306] width 289 height 24
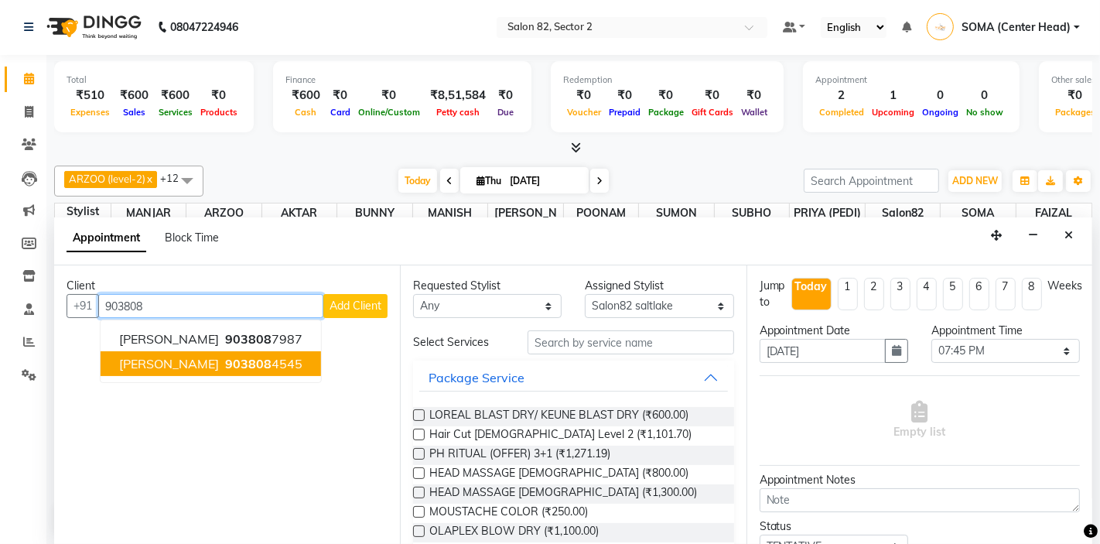
click at [225, 358] on span "903808" at bounding box center [248, 363] width 46 height 15
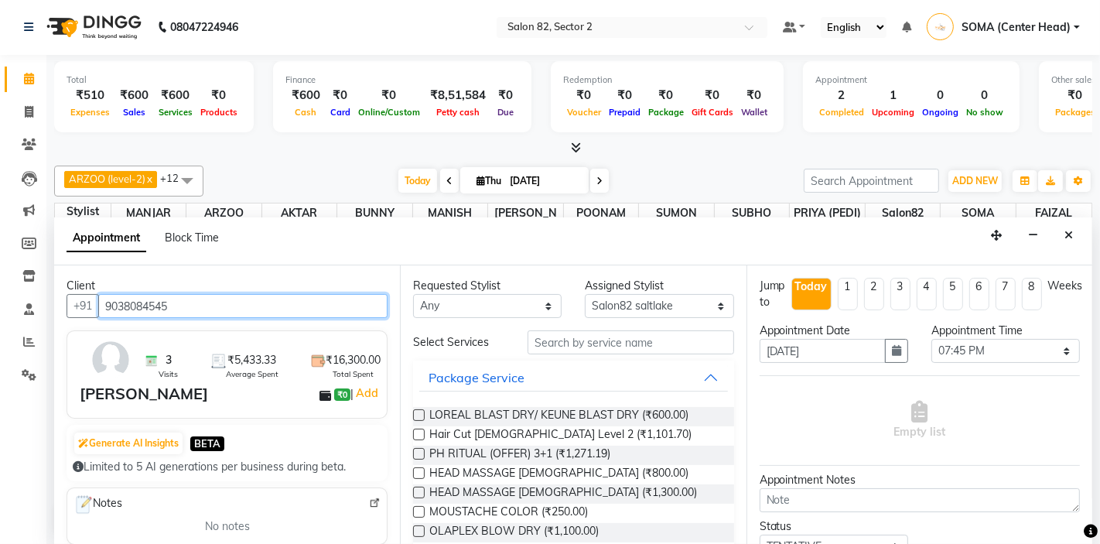
type input "9038084545"
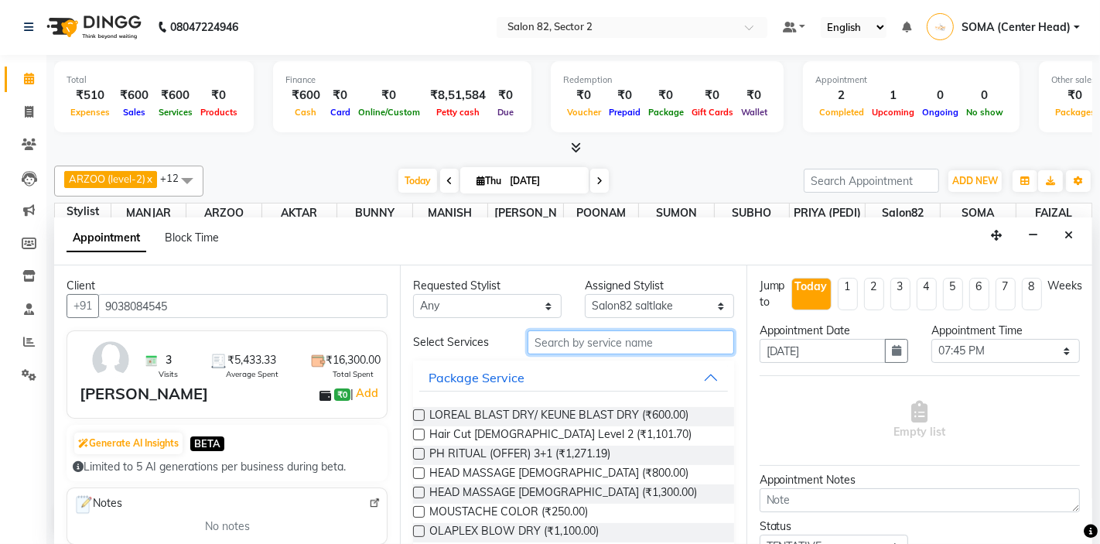
click at [586, 339] on input "text" at bounding box center [631, 342] width 206 height 24
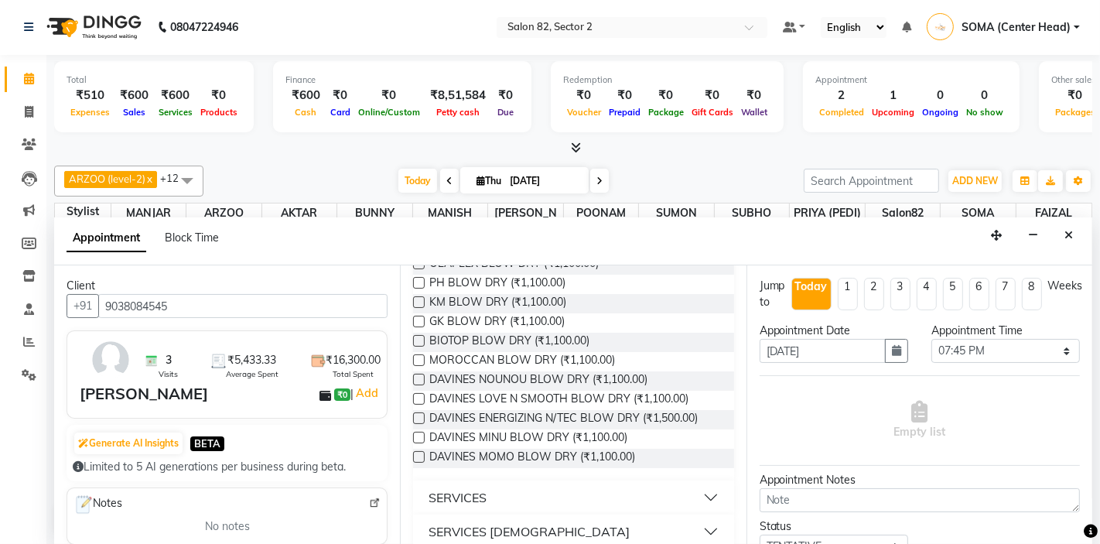
scroll to position [168, 0]
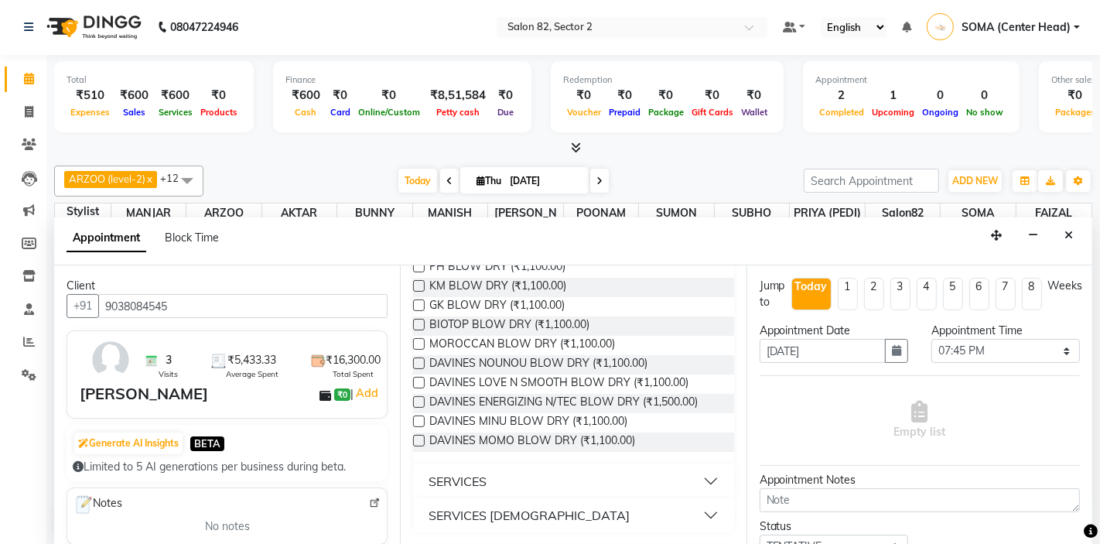
type input "blow"
click at [478, 486] on div "SERVICES" at bounding box center [458, 481] width 58 height 19
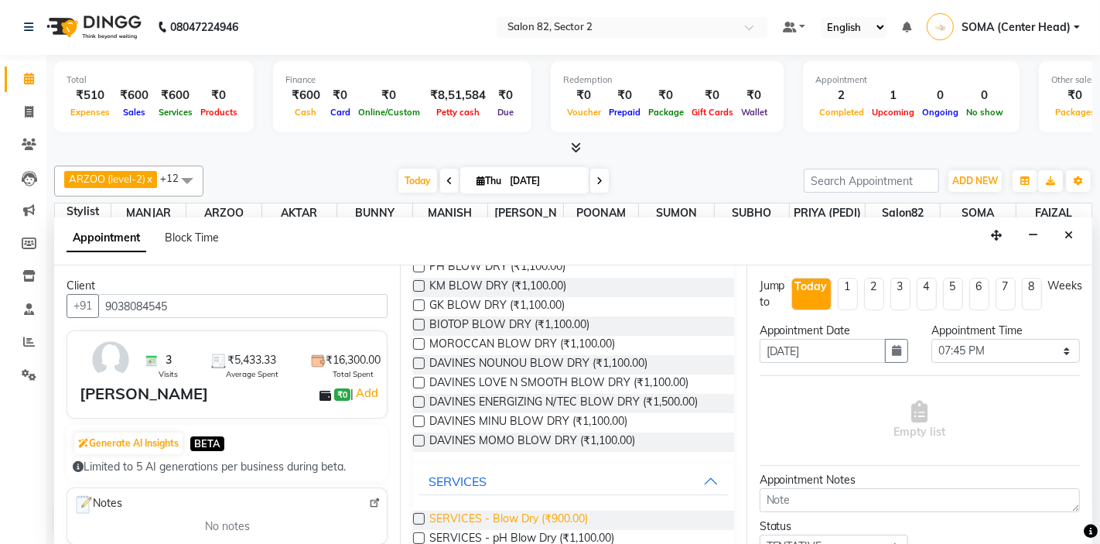
click at [506, 517] on span "SERVICES - Blow Dry (₹900.00)" at bounding box center [508, 520] width 159 height 19
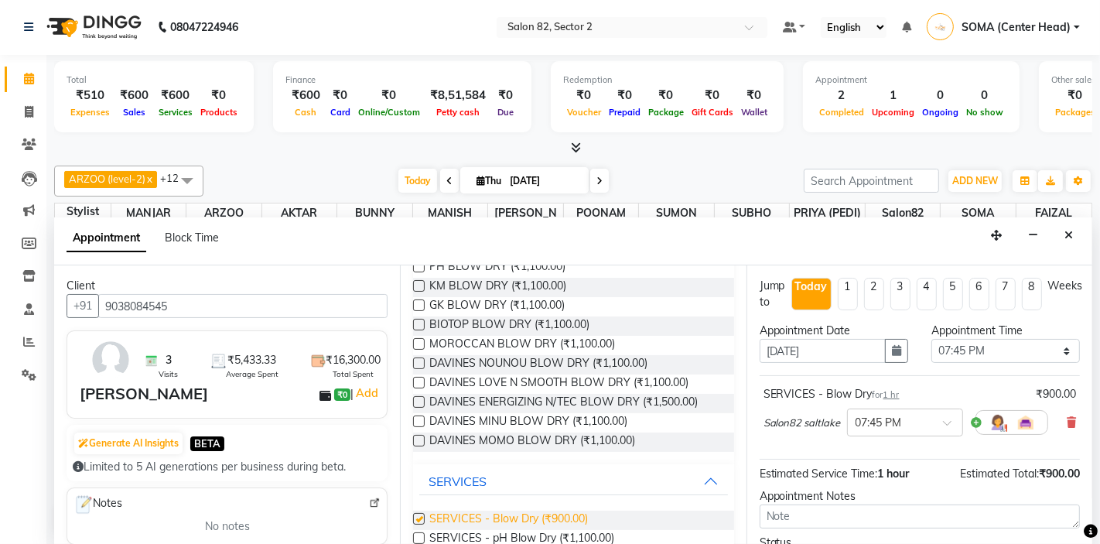
checkbox input "false"
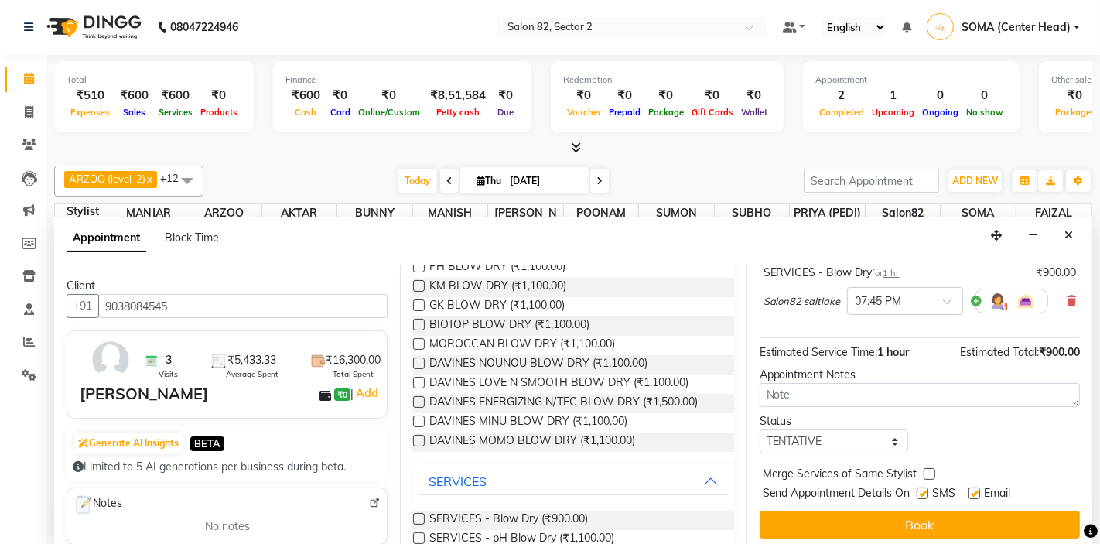
scroll to position [128, 0]
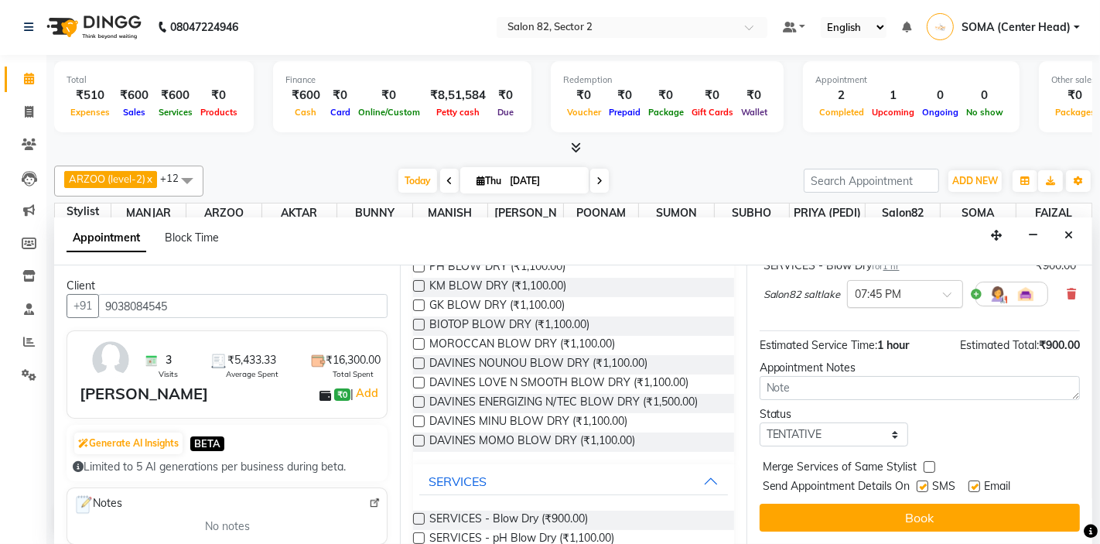
click at [873, 296] on input "text" at bounding box center [890, 293] width 68 height 16
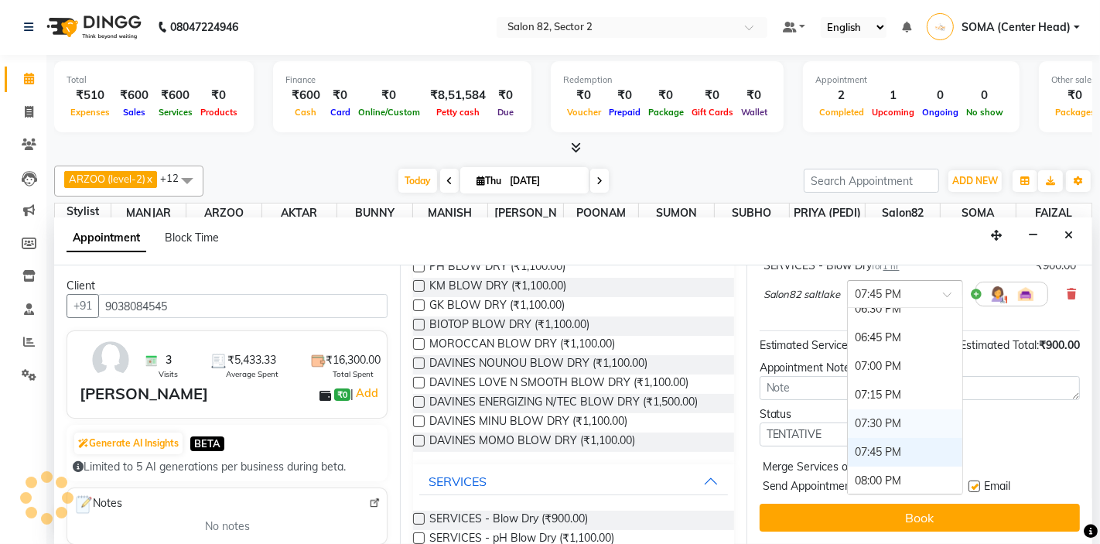
click at [874, 422] on div "07:30 PM" at bounding box center [905, 423] width 115 height 29
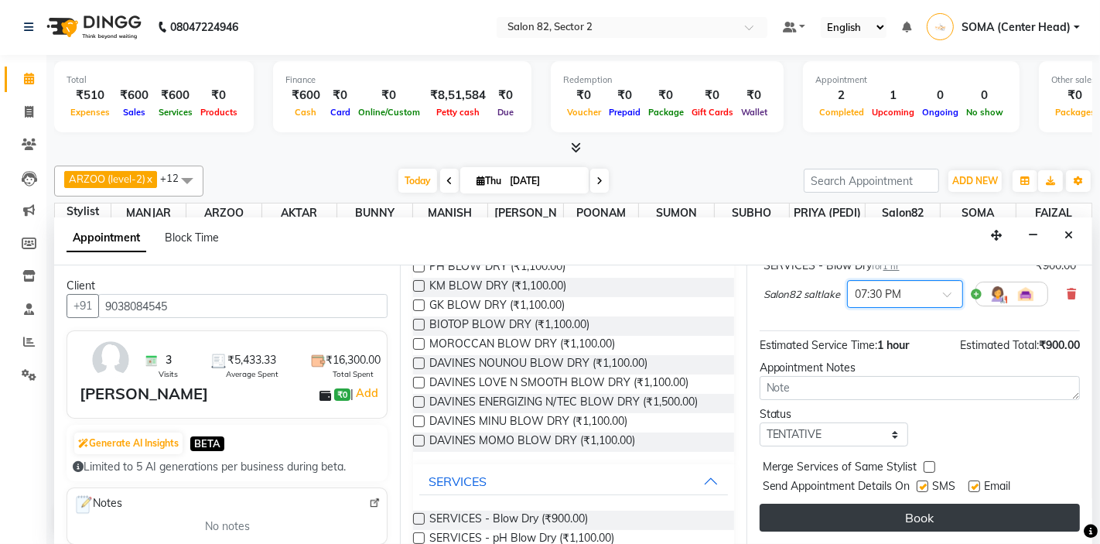
click at [878, 516] on button "Book" at bounding box center [920, 518] width 320 height 28
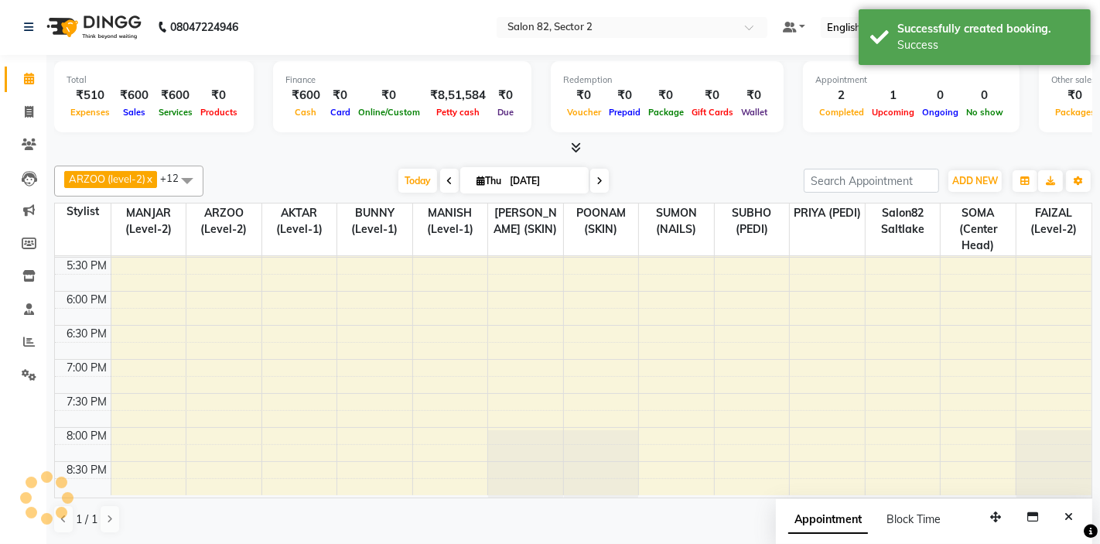
scroll to position [1, 0]
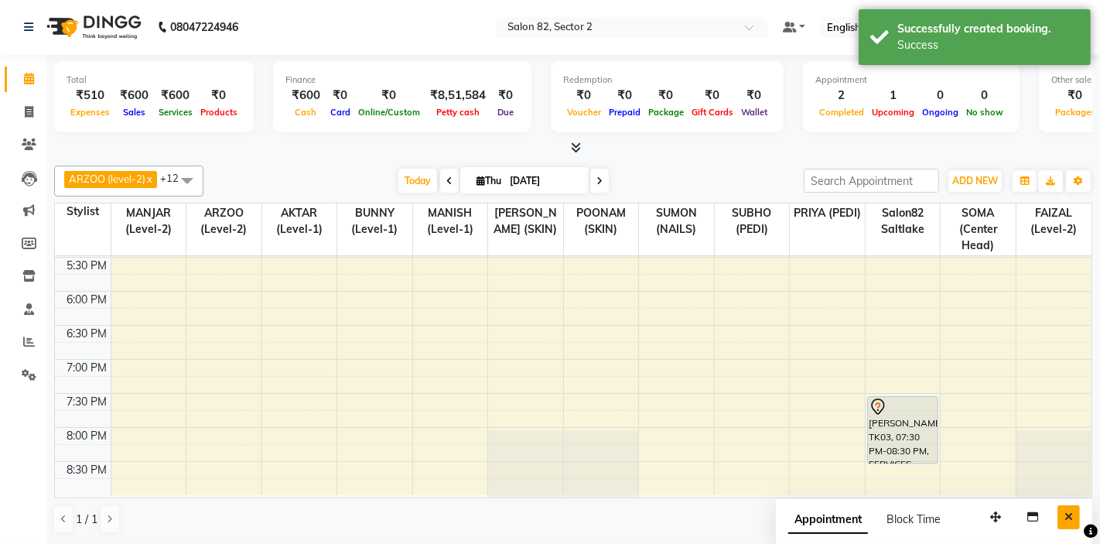
click at [1066, 506] on button "Close" at bounding box center [1069, 517] width 22 height 24
